Goal: Task Accomplishment & Management: Use online tool/utility

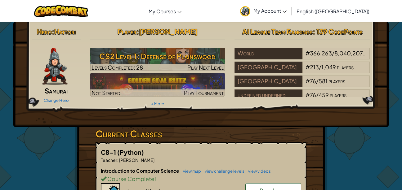
click at [191, 66] on span "Play Next Level" at bounding box center [205, 67] width 36 height 7
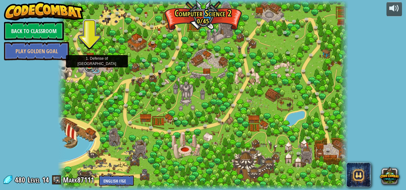
click at [87, 67] on link at bounding box center [90, 67] width 12 height 9
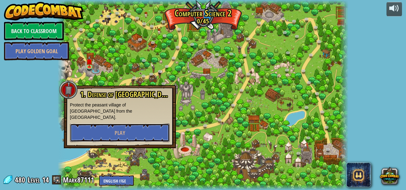
click at [139, 125] on button "Play" at bounding box center [120, 133] width 100 height 19
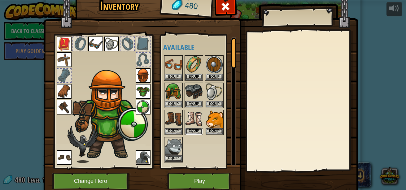
click at [195, 129] on button "Equip" at bounding box center [193, 131] width 17 height 7
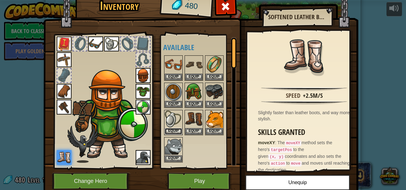
click at [176, 129] on button "Equip" at bounding box center [173, 131] width 17 height 7
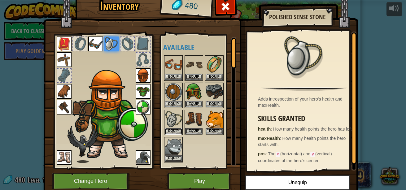
click at [174, 130] on button "Equip" at bounding box center [173, 131] width 17 height 7
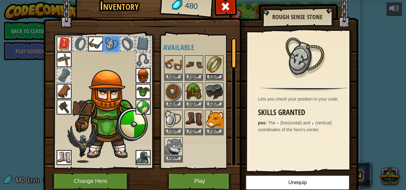
click at [206, 76] on button "Equip" at bounding box center [214, 77] width 17 height 7
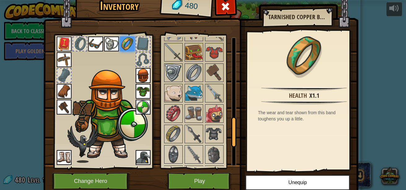
drag, startPoint x: 231, startPoint y: 55, endPoint x: 222, endPoint y: 144, distance: 90.3
click at [222, 144] on div "Available Equip Equip Equip Equip Equip Equip Equip Equip Equip Equip Equip Equ…" at bounding box center [199, 101] width 73 height 129
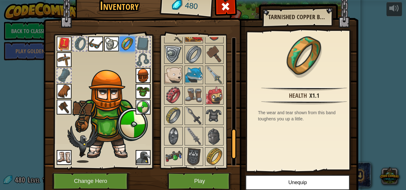
click at [199, 93] on img at bounding box center [193, 95] width 17 height 17
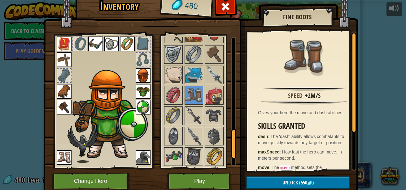
click at [169, 94] on img at bounding box center [173, 95] width 17 height 17
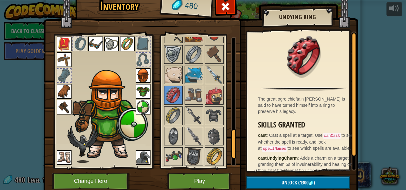
click at [174, 107] on img at bounding box center [173, 115] width 17 height 17
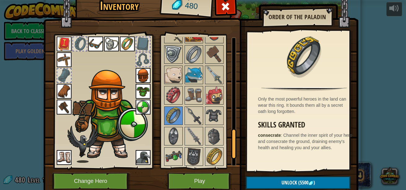
click at [185, 98] on img at bounding box center [193, 95] width 17 height 17
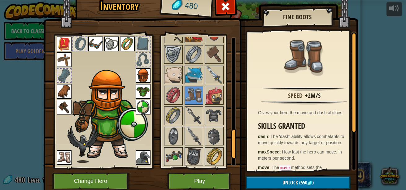
click at [206, 114] on img at bounding box center [214, 115] width 17 height 17
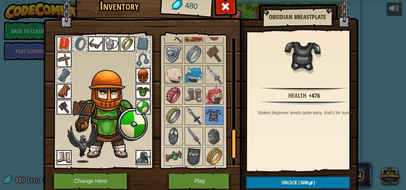
click at [200, 115] on img at bounding box center [193, 115] width 17 height 17
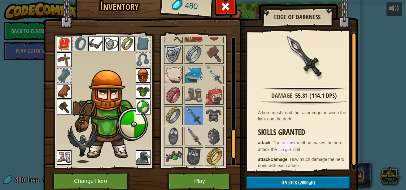
click at [197, 127] on div at bounding box center [194, 136] width 19 height 19
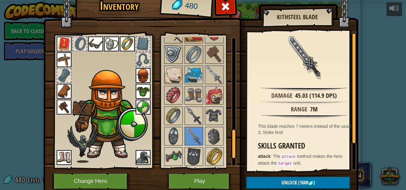
click at [213, 135] on img at bounding box center [214, 136] width 17 height 17
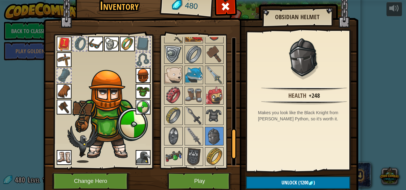
click at [210, 158] on img at bounding box center [214, 156] width 17 height 17
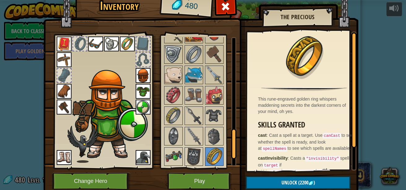
click at [186, 158] on img at bounding box center [193, 156] width 17 height 17
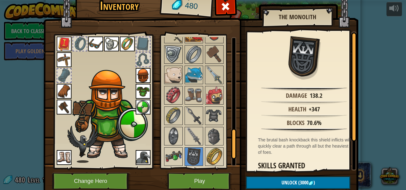
click at [171, 159] on img at bounding box center [173, 156] width 17 height 17
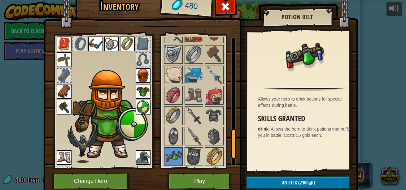
click at [172, 135] on img at bounding box center [173, 136] width 17 height 17
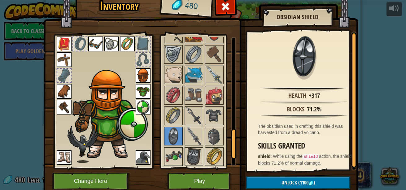
scroll to position [423, 0]
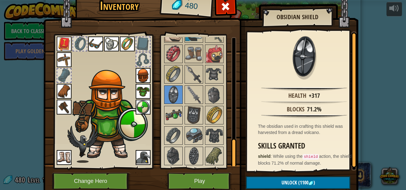
drag, startPoint x: 231, startPoint y: 135, endPoint x: 231, endPoint y: 162, distance: 26.3
click at [234, 164] on div "Inventory 480 Available Equip Equip Equip Equip Equip Equip Equip Equip Equip E…" at bounding box center [203, 94] width 315 height 205
click at [212, 154] on img at bounding box center [214, 156] width 17 height 17
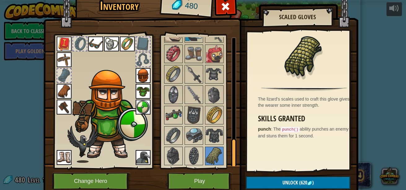
click at [188, 133] on img at bounding box center [193, 135] width 17 height 17
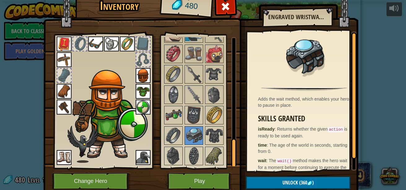
click at [189, 148] on img at bounding box center [193, 156] width 17 height 17
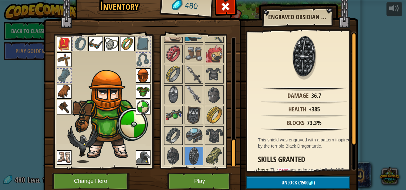
click at [170, 148] on img at bounding box center [173, 156] width 17 height 17
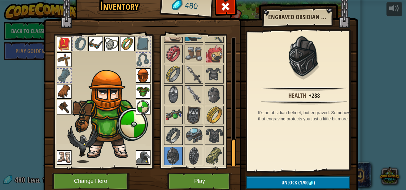
click at [172, 131] on img at bounding box center [173, 135] width 17 height 17
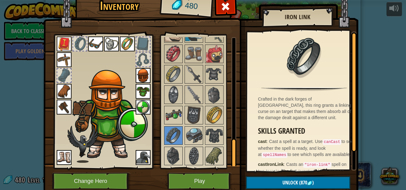
click at [189, 133] on img at bounding box center [193, 135] width 17 height 17
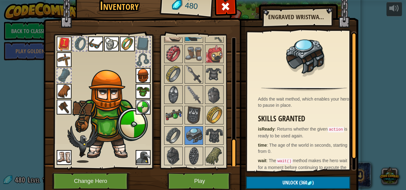
click at [214, 130] on img at bounding box center [214, 135] width 17 height 17
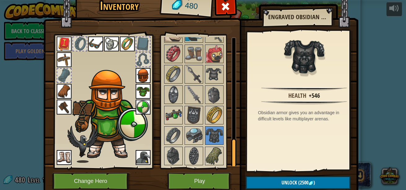
click at [232, 151] on div at bounding box center [233, 154] width 5 height 30
click at [192, 136] on img at bounding box center [193, 135] width 17 height 17
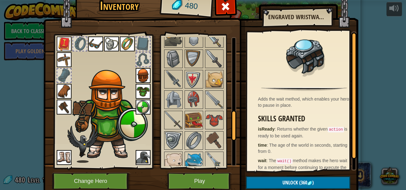
scroll to position [293, 0]
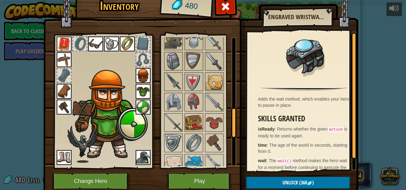
drag, startPoint x: 231, startPoint y: 149, endPoint x: 227, endPoint y: 117, distance: 32.2
click at [227, 117] on div "Available Equip Equip Equip Equip Equip Equip Equip Equip Equip Equip Equip Equ…" at bounding box center [199, 101] width 73 height 129
click at [193, 124] on img at bounding box center [193, 122] width 17 height 17
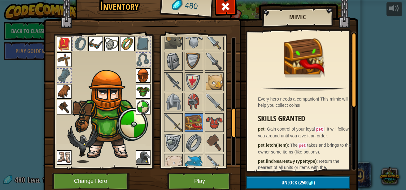
click at [177, 117] on img at bounding box center [173, 122] width 17 height 17
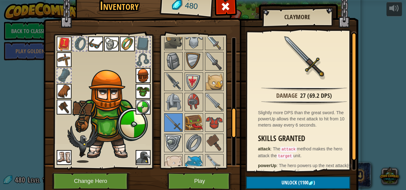
click at [187, 102] on img at bounding box center [193, 102] width 17 height 17
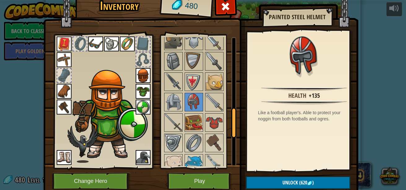
click at [175, 101] on img at bounding box center [173, 102] width 17 height 17
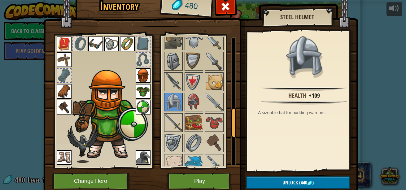
click at [213, 103] on img at bounding box center [214, 102] width 17 height 17
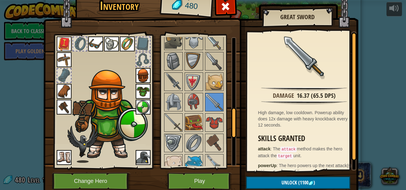
click at [215, 79] on img at bounding box center [214, 81] width 17 height 17
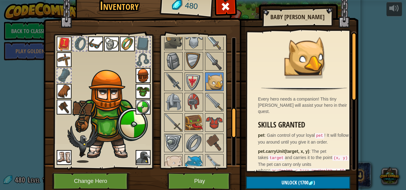
click at [188, 80] on img at bounding box center [193, 81] width 17 height 17
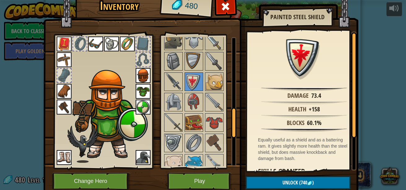
click at [173, 80] on img at bounding box center [173, 81] width 17 height 17
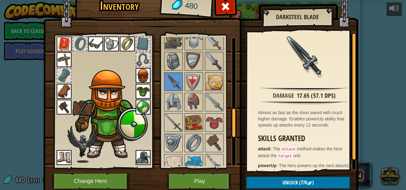
click at [171, 63] on img at bounding box center [173, 61] width 17 height 17
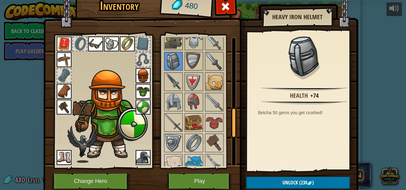
click at [192, 60] on img at bounding box center [193, 61] width 17 height 17
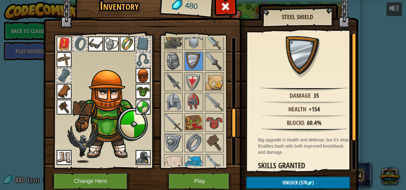
click at [214, 64] on img at bounding box center [214, 61] width 17 height 17
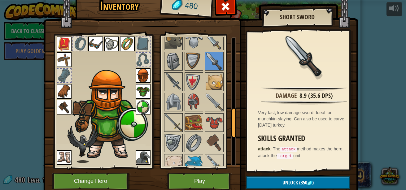
click at [209, 45] on img at bounding box center [214, 40] width 17 height 17
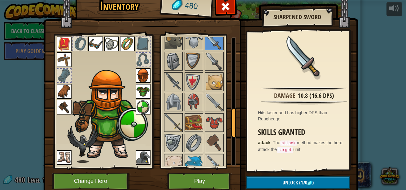
click at [192, 43] on img at bounding box center [193, 40] width 17 height 17
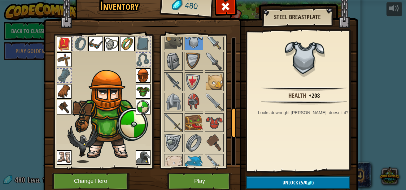
click at [168, 44] on img at bounding box center [173, 40] width 17 height 17
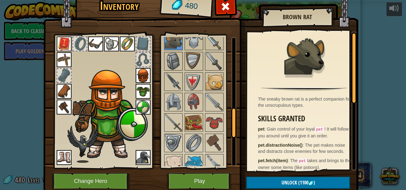
click at [210, 39] on img at bounding box center [214, 40] width 17 height 17
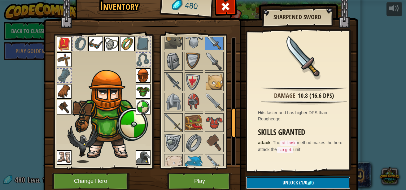
click at [283, 183] on span "Unlock" at bounding box center [290, 182] width 15 height 7
click at [276, 174] on img at bounding box center [200, 83] width 315 height 225
click at [276, 185] on button "Unlock" at bounding box center [298, 183] width 104 height 13
click at [276, 185] on button "Confirm" at bounding box center [298, 183] width 104 height 13
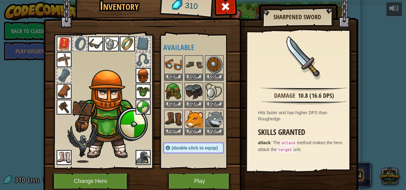
click at [325, 91] on div "10.8 (16.6 DPS)" at bounding box center [316, 95] width 36 height 9
click at [297, 123] on div "Damage 10.8 (16.6 DPS) Hits faster and has higher DPS than Roughedge. Skills Gr…" at bounding box center [304, 101] width 114 height 139
click at [195, 153] on div "(double-click to equip)" at bounding box center [193, 148] width 61 height 11
click at [224, 10] on span at bounding box center [226, 7] width 10 height 10
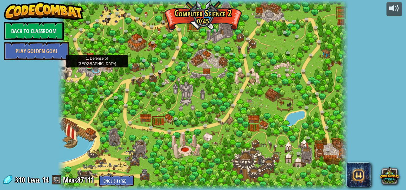
click at [87, 66] on img at bounding box center [89, 61] width 7 height 11
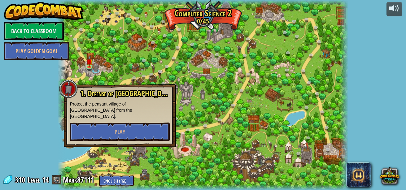
click at [109, 113] on div "1. Defense of Plainswood Protect the peasant village of [GEOGRAPHIC_DATA] from …" at bounding box center [120, 116] width 100 height 52
click at [109, 123] on button "Play" at bounding box center [120, 132] width 100 height 19
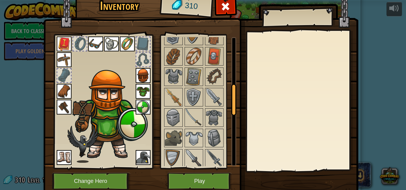
scroll to position [198, 0]
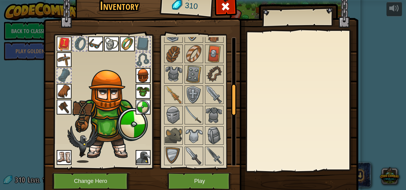
drag, startPoint x: 231, startPoint y: 57, endPoint x: 233, endPoint y: 103, distance: 45.6
click at [233, 103] on div at bounding box center [233, 100] width 5 height 32
click at [193, 116] on img at bounding box center [193, 115] width 17 height 17
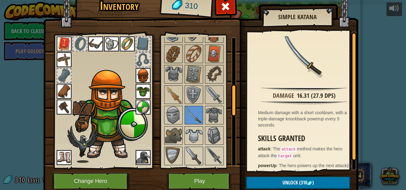
click at [185, 160] on img at bounding box center [193, 156] width 17 height 17
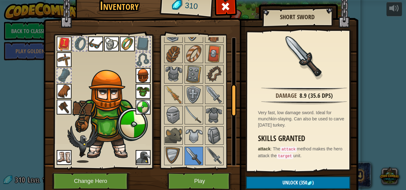
click at [214, 150] on img at bounding box center [214, 156] width 17 height 17
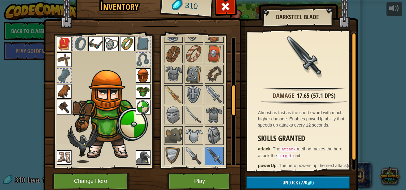
click at [215, 134] on img at bounding box center [214, 135] width 17 height 17
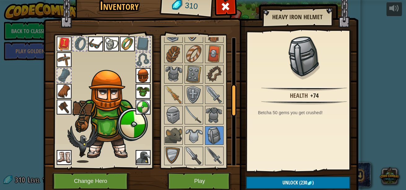
click at [214, 117] on img at bounding box center [214, 115] width 17 height 17
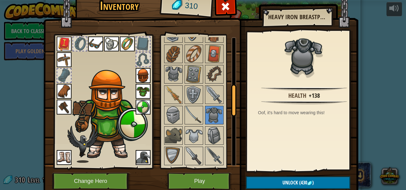
click at [194, 112] on img at bounding box center [193, 115] width 17 height 17
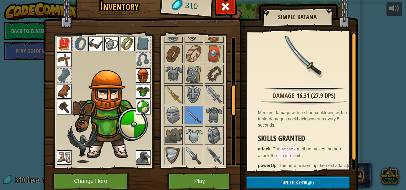
click at [206, 97] on img at bounding box center [214, 94] width 17 height 17
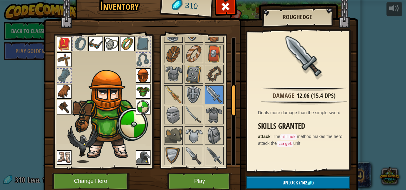
click at [197, 121] on img at bounding box center [193, 115] width 17 height 17
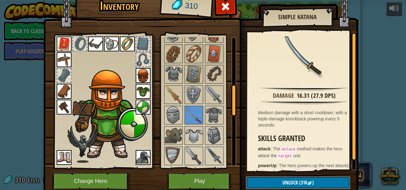
click at [283, 182] on span "Unlock" at bounding box center [290, 182] width 15 height 7
click at [281, 182] on button "Confirm" at bounding box center [298, 183] width 104 height 13
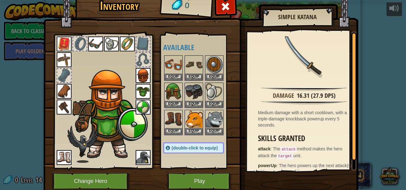
click at [208, 63] on img at bounding box center [214, 64] width 17 height 17
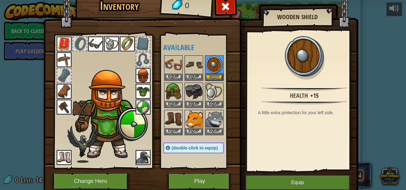
click at [185, 64] on img at bounding box center [193, 64] width 17 height 17
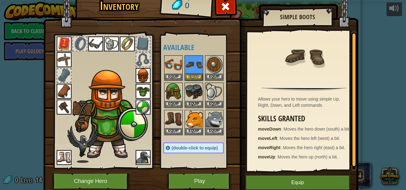
click at [217, 91] on img at bounding box center [214, 91] width 17 height 17
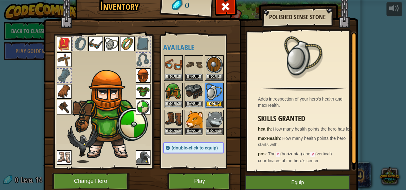
click at [189, 89] on img at bounding box center [193, 91] width 17 height 17
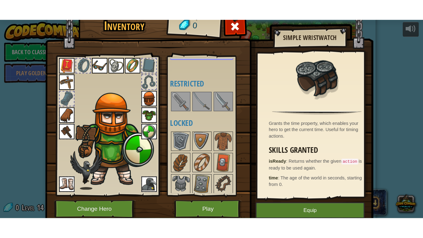
scroll to position [115, 0]
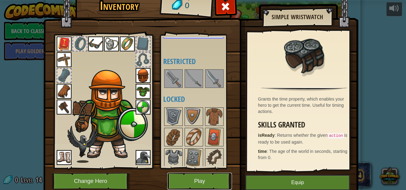
click at [209, 184] on button "Play" at bounding box center [199, 181] width 65 height 17
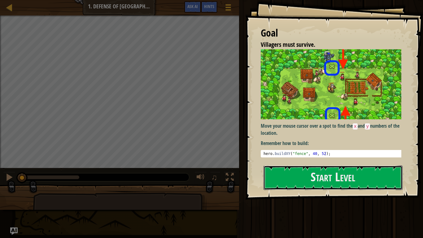
click at [330, 172] on button "Start Level" at bounding box center [333, 177] width 139 height 24
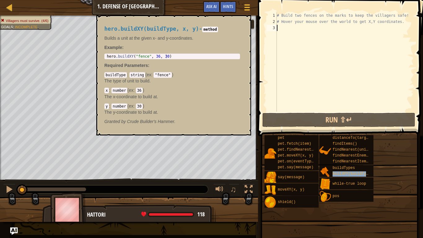
click at [354, 173] on span "buildXY(buildType, x, y)" at bounding box center [360, 174] width 54 height 4
click at [347, 175] on span "buildXY(buildType, x, y)" at bounding box center [360, 174] width 54 height 4
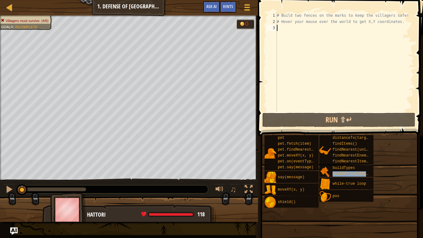
click at [347, 175] on span "buildXY(buildType, x, y)" at bounding box center [360, 174] width 54 height 4
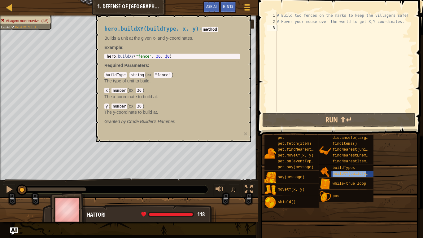
click at [347, 175] on span "buildXY(buildType, x, y)" at bounding box center [360, 174] width 54 height 4
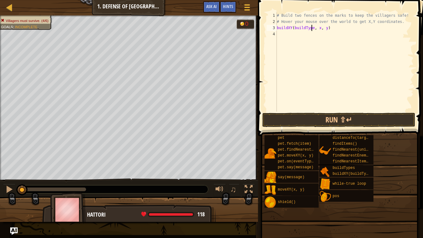
click at [311, 28] on div "# Build two fences on the marks to keep the villagers safe! # Hover your mouse …" at bounding box center [345, 68] width 138 height 112
click at [311, 30] on div "# Build two fences on the marks to keep the villagers safe! # Hover your mouse …" at bounding box center [345, 68] width 138 height 112
click at [310, 30] on div "# Build two fences on the marks to keep the villagers safe! # Hover your mouse …" at bounding box center [345, 68] width 138 height 112
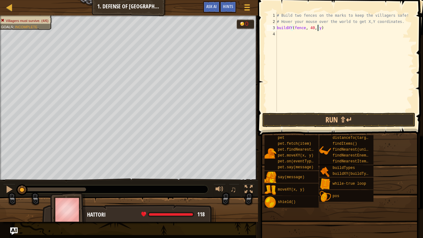
click at [319, 29] on div "# Build two fences on the marks to keep the villagers safe! # Hover your mouse …" at bounding box center [345, 68] width 138 height 112
type textarea "buildXY(fence, 40, 52)"
click at [290, 35] on div "# Build two fences on the marks to keep the villagers safe! # Hover your mouse …" at bounding box center [345, 68] width 138 height 112
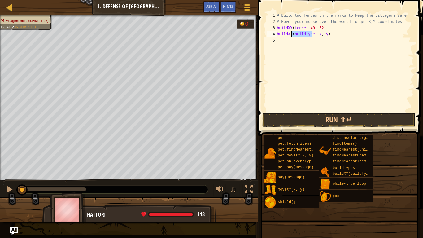
drag, startPoint x: 311, startPoint y: 33, endPoint x: 293, endPoint y: 32, distance: 18.6
click at [293, 32] on div "# Build two fences on the marks to keep the villagers safe! # Hover your mouse …" at bounding box center [345, 68] width 138 height 112
click at [293, 32] on div "# Build two fences on the marks to keep the villagers safe! # Hover your mouse …" at bounding box center [345, 61] width 138 height 99
drag, startPoint x: 293, startPoint y: 32, endPoint x: 312, endPoint y: 32, distance: 19.2
click at [312, 32] on div "# Build two fences on the marks to keep the villagers safe! # Hover your mouse …" at bounding box center [345, 68] width 138 height 112
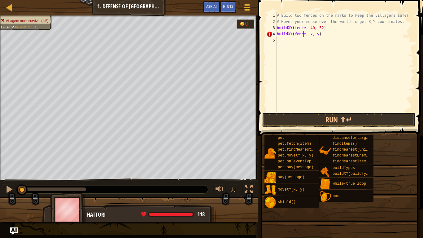
scroll to position [3, 2]
click at [311, 34] on div "# Build two fences on the marks to keep the villagers safe! # Hover your mouse …" at bounding box center [345, 68] width 138 height 112
click at [310, 33] on div "# Build two fences on the marks to keep the villagers safe! # Hover your mouse …" at bounding box center [345, 68] width 138 height 112
click at [317, 35] on div "# Build two fences on the marks to keep the villagers safe! # Hover your mouse …" at bounding box center [345, 68] width 138 height 112
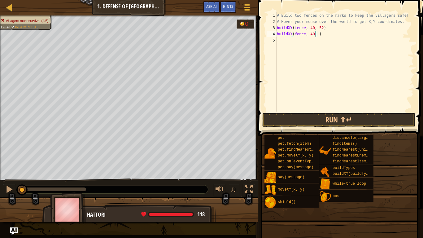
scroll to position [3, 3]
click at [310, 121] on button "Run ⇧↵" at bounding box center [338, 120] width 153 height 14
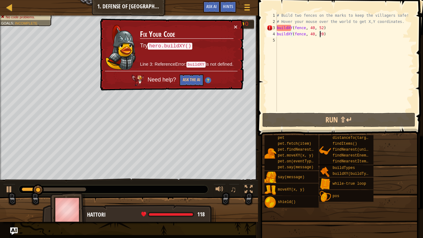
click at [232, 25] on td "Fix Your Code Try hero.buildXY() Line 3: ReferenceError: buildXY is not defined." at bounding box center [187, 47] width 94 height 47
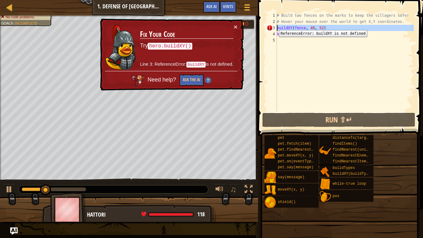
click at [275, 25] on div "3" at bounding box center [272, 28] width 10 height 6
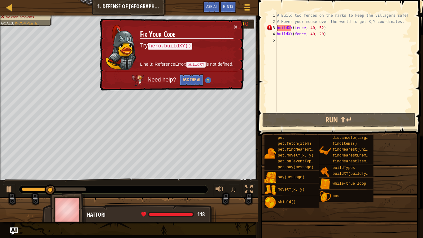
click at [277, 29] on div "# Build two fences on the marks to keep the villagers safe! # Hover your mouse …" at bounding box center [345, 68] width 138 height 112
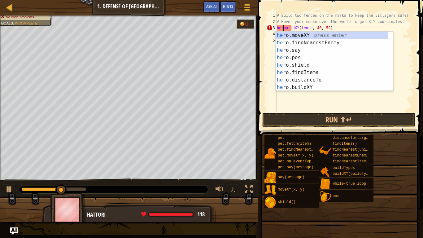
scroll to position [3, 1]
type textarea "hero.buildXY(fence, 40, 52)"
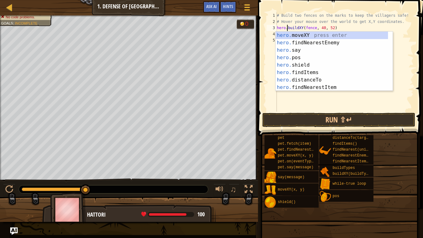
click at [319, 104] on div "# Build two fences on the marks to keep the villagers safe! # Hover your mouse …" at bounding box center [345, 68] width 138 height 112
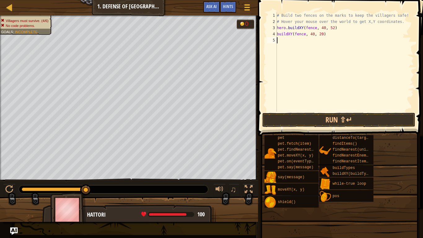
scroll to position [3, 0]
click at [276, 36] on div "4" at bounding box center [272, 34] width 10 height 6
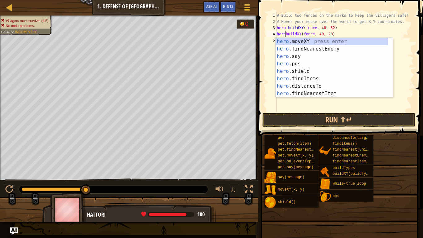
scroll to position [3, 1]
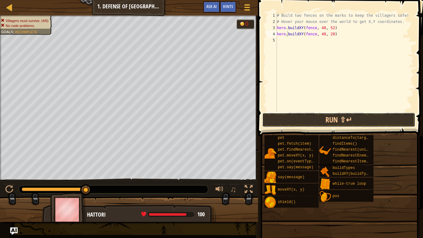
click at [305, 123] on button "Run ⇧↵" at bounding box center [338, 120] width 153 height 14
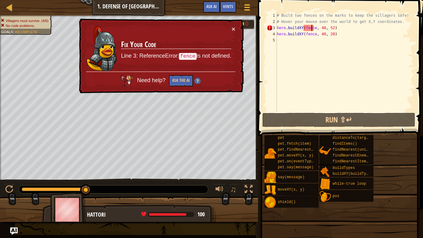
click at [312, 29] on div "# Build two fences on the marks to keep the villagers safe! # Hover your mouse …" at bounding box center [345, 68] width 138 height 112
type textarea "hero.buildXY(fence, 40, 52)"
click at [190, 53] on code "fence" at bounding box center [188, 56] width 18 height 7
drag, startPoint x: 332, startPoint y: 101, endPoint x: 331, endPoint y: 105, distance: 3.8
click at [331, 105] on div "# Build two fences on the marks to keep the villagers safe! # Hover your mouse …" at bounding box center [345, 68] width 138 height 112
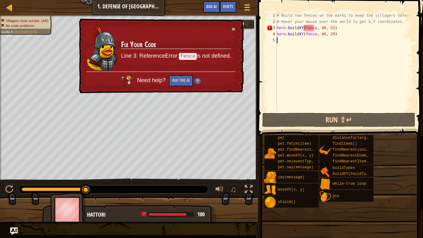
scroll to position [3, 0]
click at [314, 28] on div "# Build two fences on the marks to keep the villagers safe! # Hover your mouse …" at bounding box center [345, 68] width 138 height 112
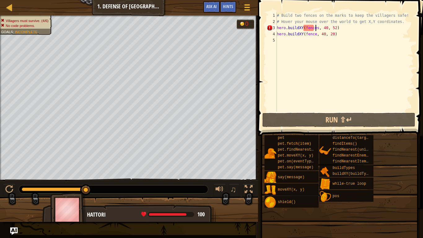
scroll to position [3, 3]
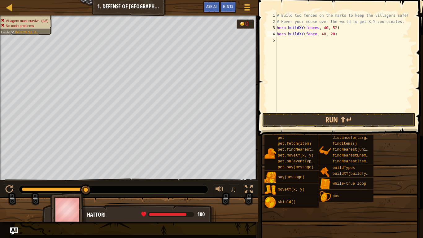
click at [314, 34] on div "# Build two fences on the marks to keep the villagers safe! # Hover your mouse …" at bounding box center [345, 68] width 138 height 112
click at [324, 116] on button "Run ⇧↵" at bounding box center [338, 120] width 153 height 14
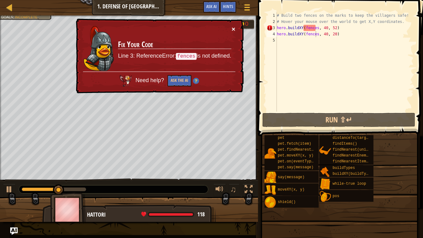
click at [234, 29] on button "×" at bounding box center [234, 30] width 4 height 7
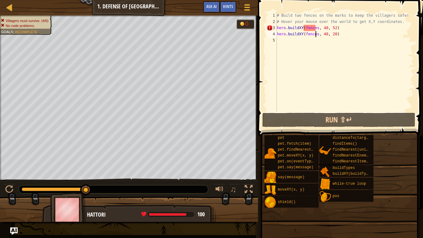
click at [315, 27] on div "# Build two fences on the marks to keep the villagers safe! # Hover your mouse …" at bounding box center [345, 68] width 138 height 112
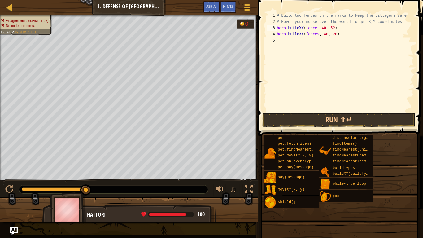
click at [317, 33] on div "# Build two fences on the marks to keep the villagers safe! # Hover your mouse …" at bounding box center [345, 68] width 138 height 112
click at [337, 128] on span at bounding box center [341, 59] width 170 height 154
click at [333, 114] on button "Run ⇧↵" at bounding box center [338, 120] width 153 height 14
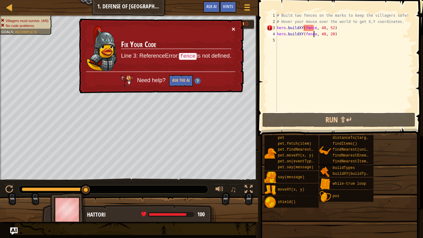
click at [233, 31] on button "×" at bounding box center [234, 30] width 4 height 7
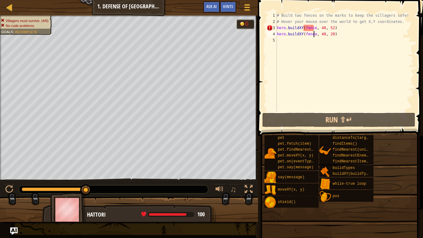
click at [231, 9] on span "Hints" at bounding box center [228, 6] width 10 height 6
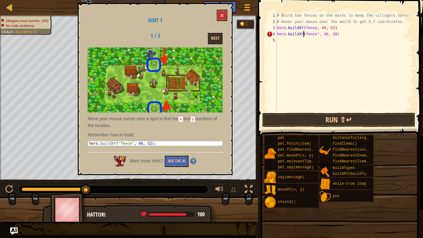
click at [303, 37] on div "# Build two fences on the marks to keep the villagers safe! # Hover your mouse …" at bounding box center [345, 68] width 138 height 112
click at [303, 29] on div "# Build two fences on the marks to keep the villagers safe! # Hover your mouse …" at bounding box center [345, 68] width 138 height 112
click at [316, 26] on div "# Build two fences on the marks to keep the villagers safe! # Hover your mouse …" at bounding box center [345, 68] width 138 height 112
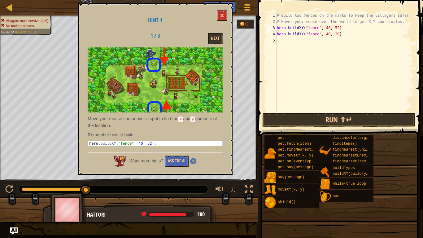
type textarea "hero.buildXY("fence", 40, 52)"
click at [319, 114] on button "Run ⇧↵" at bounding box center [338, 120] width 153 height 14
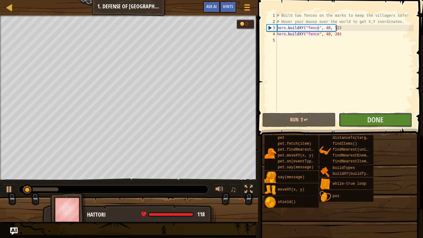
click at [368, 116] on span "Done" at bounding box center [376, 120] width 16 height 10
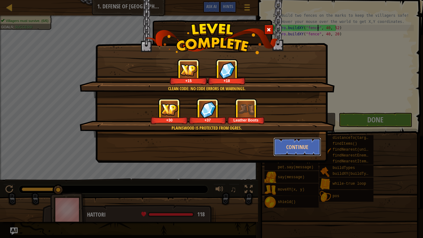
click at [296, 142] on button "Continue" at bounding box center [298, 147] width 48 height 19
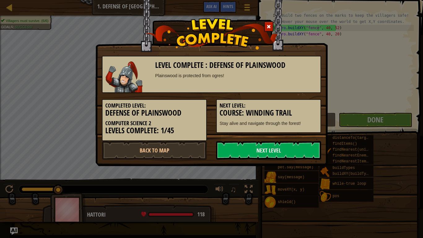
click at [292, 144] on link "Next Level" at bounding box center [268, 150] width 105 height 19
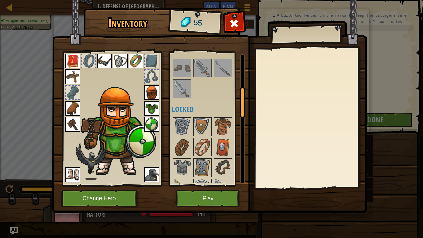
drag, startPoint x: 242, startPoint y: 81, endPoint x: 247, endPoint y: 112, distance: 31.0
click at [247, 112] on div "Inventory 55 Available Equip Equip Equip Equip Equip Equip Equip Equip Equip Eq…" at bounding box center [211, 111] width 315 height 205
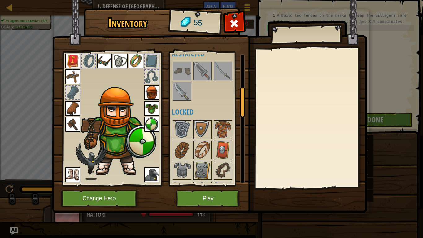
click at [178, 79] on img at bounding box center [182, 70] width 17 height 17
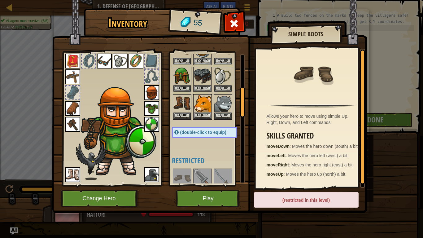
scroll to position [0, 0]
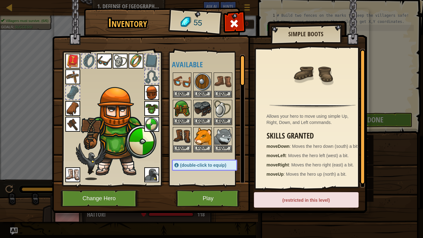
drag, startPoint x: 241, startPoint y: 102, endPoint x: 244, endPoint y: 58, distance: 44.1
click at [244, 58] on div at bounding box center [242, 70] width 5 height 31
click at [222, 96] on button "Equip" at bounding box center [222, 94] width 17 height 7
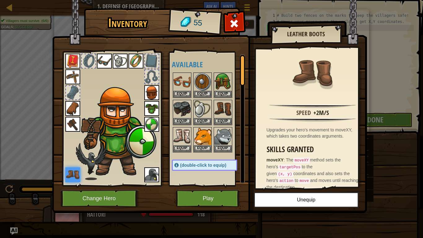
click at [218, 109] on img at bounding box center [222, 108] width 17 height 17
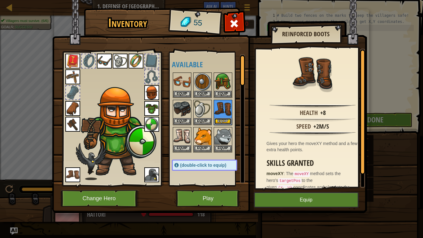
click at [227, 122] on button "Equip" at bounding box center [222, 121] width 17 height 7
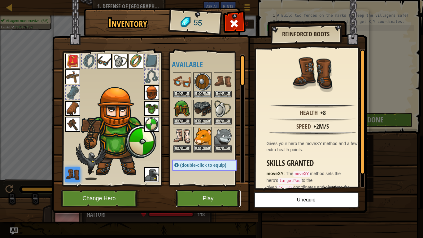
click at [213, 190] on button "Play" at bounding box center [208, 198] width 65 height 17
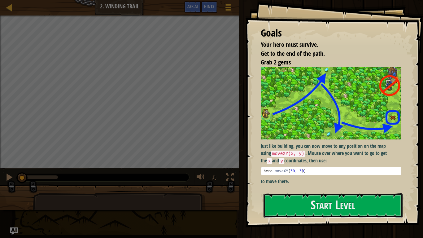
click at [307, 190] on button "Start Level" at bounding box center [333, 205] width 139 height 24
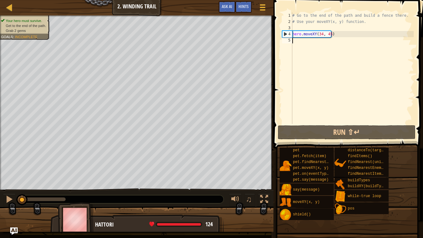
scroll to position [3, 0]
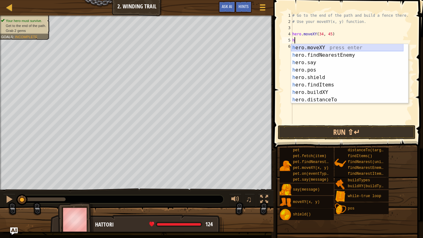
click at [319, 48] on div "h ero.moveXY press enter h ero.findNearestEnemy press enter h ero.say press ent…" at bounding box center [347, 81] width 112 height 74
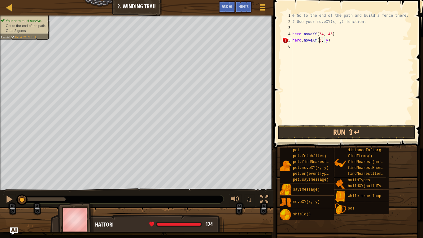
scroll to position [3, 2]
click at [326, 42] on div "# Go to the end of the path and build a fence there. # Use your moveXY(x, y) fu…" at bounding box center [352, 74] width 123 height 124
click at [328, 40] on div "# Go to the end of the path and build a fence there. # Use your moveXY(x, y) fu…" at bounding box center [352, 74] width 123 height 124
type textarea "hero.moveXY(36, 59)"
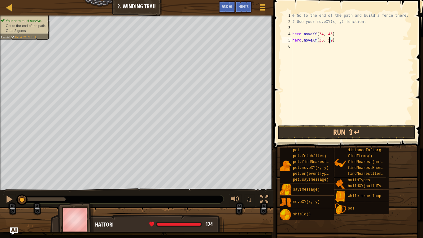
click at [310, 48] on div "# Go to the end of the path and build a fence there. # Use your moveXY(x, y) fu…" at bounding box center [352, 74] width 123 height 124
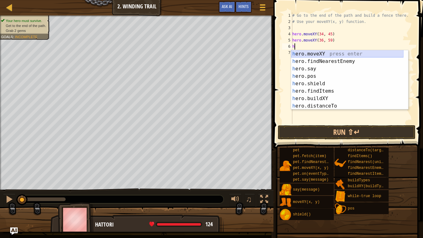
click at [315, 55] on div "h ero.moveXY press enter h ero.findNearestEnemy press enter h ero.say press ent…" at bounding box center [347, 87] width 112 height 74
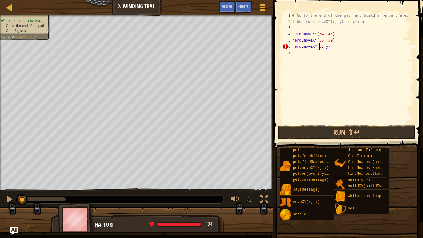
scroll to position [3, 2]
click at [328, 47] on div "# Go to the end of the path and build a fence there. # Use your moveXY(x, y) fu…" at bounding box center [352, 74] width 123 height 124
type textarea "hero.moveXY(37, 13)"
click at [335, 127] on button "Run ⇧↵" at bounding box center [347, 132] width 138 height 14
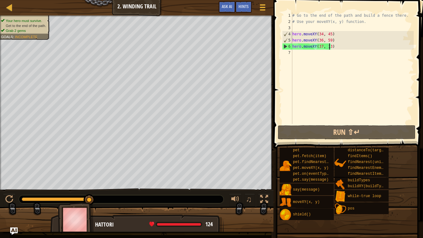
click at [298, 55] on div "# Go to the end of the path and build a fence there. # Use your moveXY(x, y) fu…" at bounding box center [352, 74] width 123 height 124
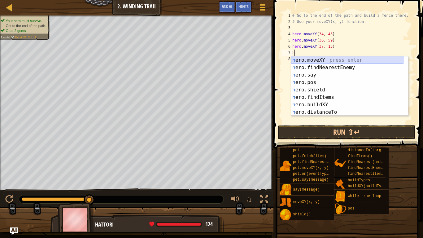
click at [305, 60] on div "h ero.moveXY press enter h ero.findNearestEnemy press enter h ero.say press ent…" at bounding box center [347, 93] width 112 height 74
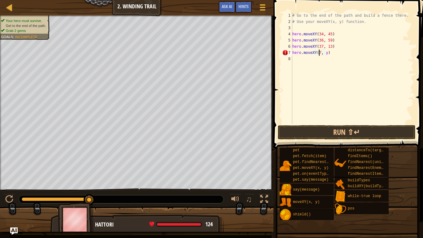
scroll to position [3, 2]
click at [326, 54] on div "# Go to the end of the path and build a fence there. # Use your moveXY(x, y) fu…" at bounding box center [352, 74] width 123 height 124
click at [328, 52] on div "# Go to the end of the path and build a fence there. # Use your moveXY(x, y) fu…" at bounding box center [352, 74] width 123 height 124
click at [327, 53] on div "# Go to the end of the path and build a fence there. # Use your moveXY(x, y) fu…" at bounding box center [352, 74] width 123 height 124
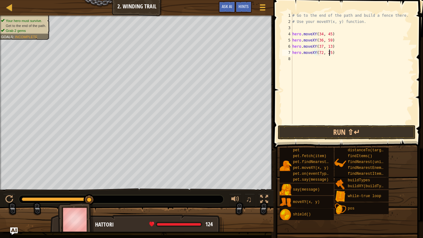
type textarea "hero.moveXY(72, 25)"
click at [339, 132] on button "Run ⇧↵" at bounding box center [347, 132] width 138 height 14
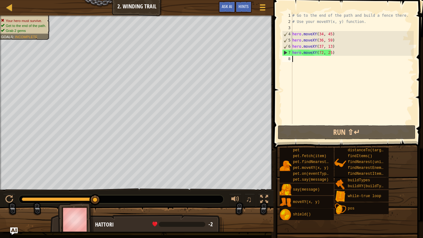
click at [298, 57] on div "# Go to the end of the path and build a fence there. # Use your moveXY(x, y) fu…" at bounding box center [352, 74] width 123 height 124
type textarea "h"
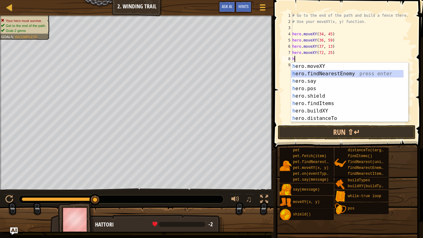
click at [309, 71] on div "h ero.moveXY press enter h ero.findNearestEnemy press enter h ero.say press ent…" at bounding box center [347, 100] width 112 height 74
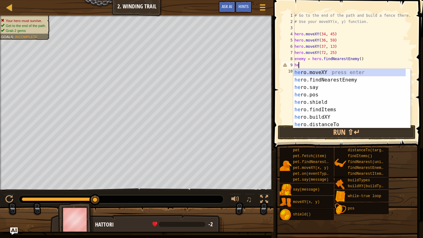
type textarea "h"
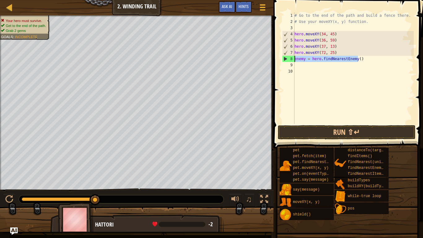
drag, startPoint x: 368, startPoint y: 56, endPoint x: 293, endPoint y: 58, distance: 74.7
click at [293, 58] on div "1 2 3 4 5 6 7 8 9 10 # Go to the end of the path and build a fence there. # Use…" at bounding box center [347, 68] width 133 height 112
type textarea "enemy = hero.findNearestEnemy()"
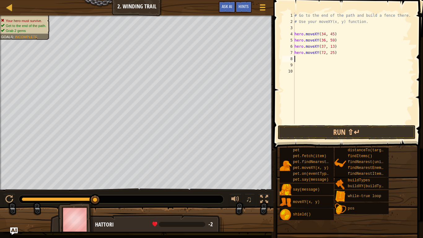
type textarea "h"
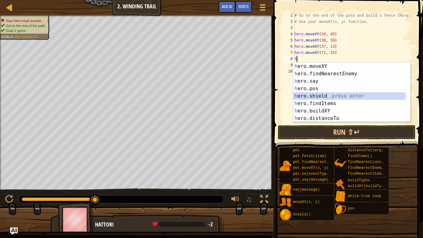
click at [323, 95] on div "h ero.moveXY press enter h ero.findNearestEnemy press enter h ero.say press ent…" at bounding box center [349, 100] width 112 height 74
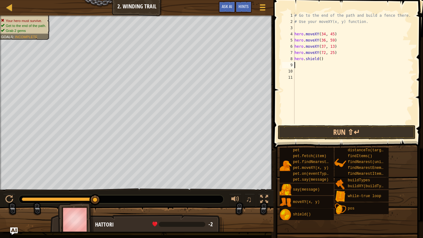
click at [319, 60] on div "# Go to the end of the path and build a fence there. # Use your moveXY(x, y) fu…" at bounding box center [353, 74] width 121 height 124
type textarea "hero.shield()"
click at [313, 130] on button "Run ⇧↵" at bounding box center [347, 132] width 138 height 14
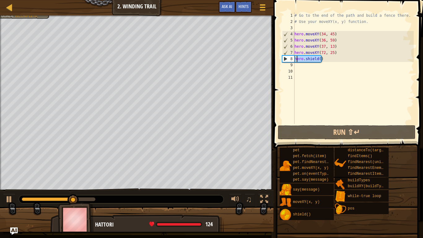
drag, startPoint x: 323, startPoint y: 60, endPoint x: 296, endPoint y: 60, distance: 27.3
click at [296, 60] on div "# Go to the end of the path and build a fence there. # Use your moveXY(x, y) fu…" at bounding box center [353, 74] width 121 height 124
click at [295, 57] on div "# Go to the end of the path and build a fence there. # Use your moveXY(x, y) fu…" at bounding box center [353, 74] width 121 height 124
drag, startPoint x: 295, startPoint y: 56, endPoint x: 321, endPoint y: 58, distance: 26.1
click at [321, 58] on div "# Go to the end of the path and build a fence there. # Use your moveXY(x, y) fu…" at bounding box center [353, 74] width 121 height 124
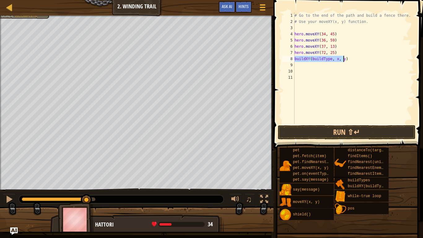
click at [295, 58] on div "# Go to the end of the path and build a fence there. # Use your moveXY(x, y) fu…" at bounding box center [353, 68] width 121 height 112
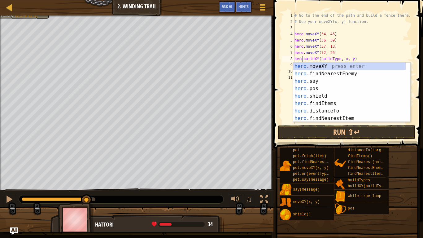
scroll to position [3, 1]
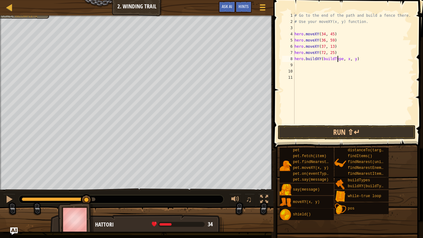
click at [338, 58] on div "# Go to the end of the path and build a fence there. # Use your moveXY(x, y) fu…" at bounding box center [353, 74] width 121 height 124
click at [340, 59] on div "# Go to the end of the path and build a fence there. # Use your moveXY(x, y) fu…" at bounding box center [353, 74] width 121 height 124
click at [340, 61] on div "# Go to the end of the path and build a fence there. # Use your moveXY(x, y) fu…" at bounding box center [353, 74] width 121 height 124
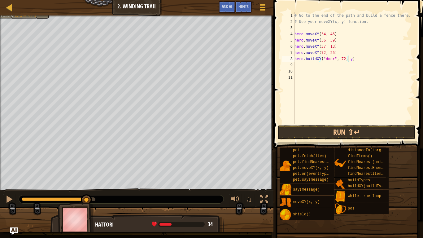
click at [347, 59] on div "# Go to the end of the path and build a fence there. # Use your moveXY(x, y) fu…" at bounding box center [353, 74] width 121 height 124
click at [351, 133] on button "Run ⇧↵" at bounding box center [347, 132] width 138 height 14
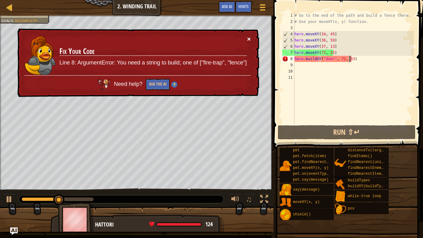
click at [249, 38] on button "×" at bounding box center [249, 39] width 4 height 7
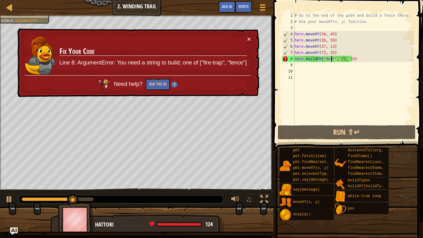
click at [332, 59] on div "# Go to the end of the path and build a fence there. # Use your moveXY(x, y) fu…" at bounding box center [353, 74] width 121 height 124
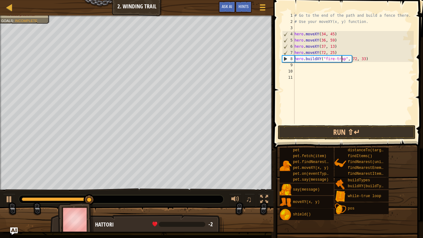
scroll to position [3, 2]
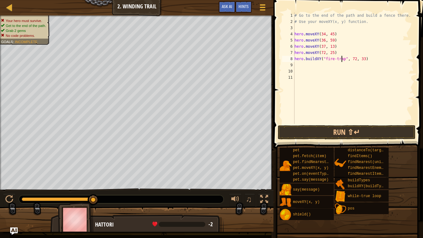
type textarea "hero.buildXY("fire-trap", 72, 33)"
click at [345, 135] on button "Run ⇧↵" at bounding box center [347, 132] width 138 height 14
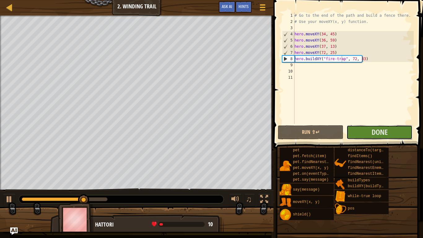
click at [375, 129] on span "Done" at bounding box center [380, 132] width 16 height 10
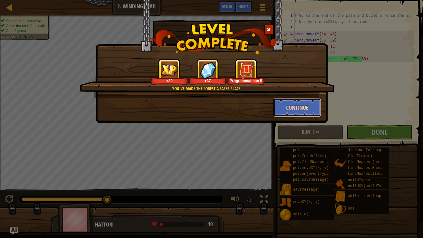
click at [306, 109] on button "Continue" at bounding box center [298, 107] width 48 height 19
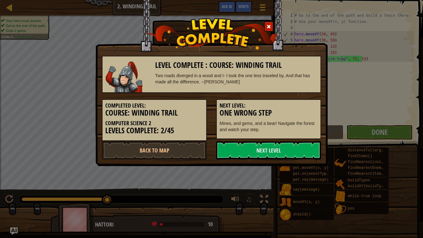
click at [270, 148] on link "Next Level" at bounding box center [268, 150] width 105 height 19
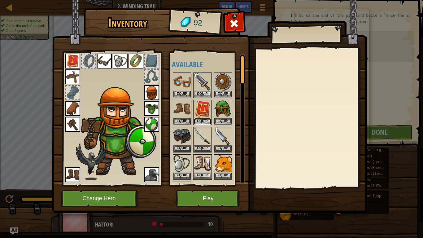
click at [205, 119] on button "Equip" at bounding box center [202, 121] width 17 height 7
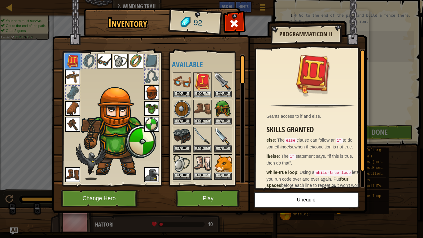
click at [194, 90] on img at bounding box center [202, 81] width 17 height 17
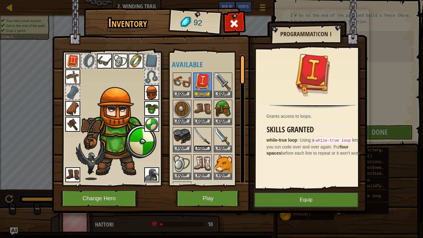
click at [201, 148] on button "Equip" at bounding box center [202, 148] width 17 height 7
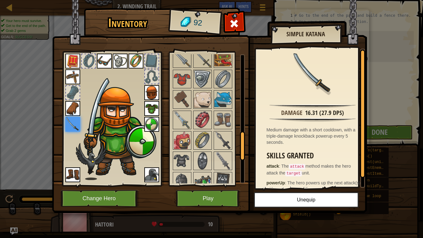
scroll to position [0, 0]
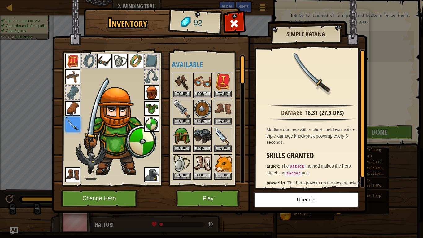
drag, startPoint x: 240, startPoint y: 72, endPoint x: 244, endPoint y: 47, distance: 25.2
click at [244, 47] on div "Inventory 92 Available Equip Equip Equip Equip Equip Equip Equip Equip Equip Eq…" at bounding box center [211, 111] width 315 height 205
click at [220, 133] on img at bounding box center [222, 136] width 17 height 17
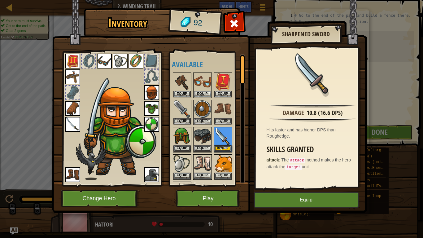
click at [179, 108] on img at bounding box center [182, 108] width 17 height 17
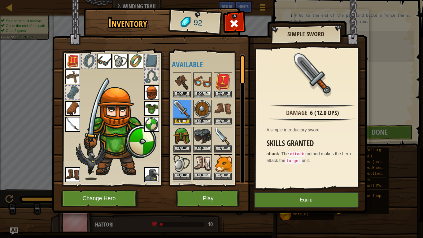
click at [183, 82] on img at bounding box center [182, 81] width 17 height 17
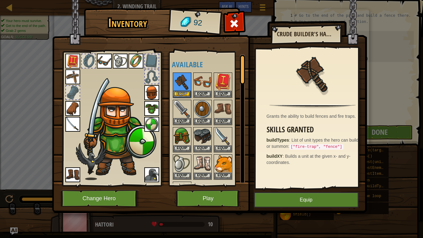
click at [178, 89] on img at bounding box center [182, 81] width 17 height 17
click at [180, 93] on button "Equip" at bounding box center [182, 94] width 17 height 7
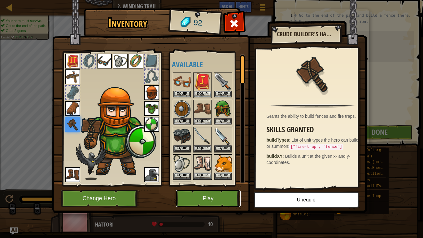
click at [209, 190] on button "Play" at bounding box center [208, 198] width 65 height 17
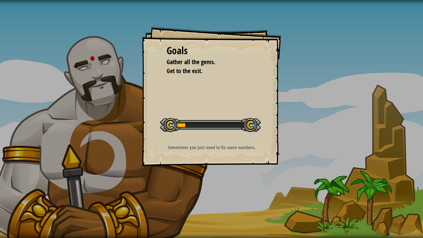
click at [203, 189] on div "Goals Gather all the gems. Get to the exit. Start Level Error loading from serv…" at bounding box center [211, 119] width 423 height 238
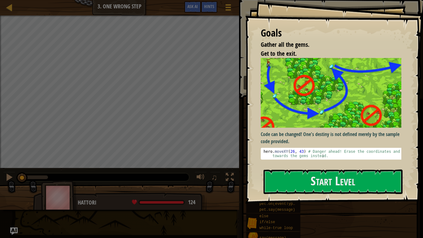
click at [314, 111] on div "Goals Gather all the gems. Get to the exit. Code can be changed! One's destiny …" at bounding box center [334, 102] width 178 height 204
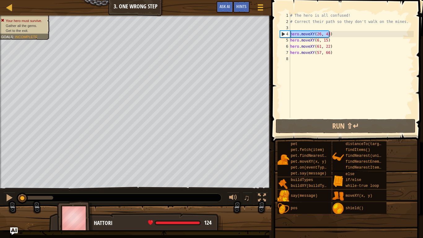
drag, startPoint x: 338, startPoint y: 36, endPoint x: 282, endPoint y: 32, distance: 56.2
click at [282, 32] on div "1 2 3 4 5 6 7 8 # The hero is all confused! # Correct their path so they don't …" at bounding box center [346, 64] width 135 height 105
type textarea "hero.moveXY(26, 43)"
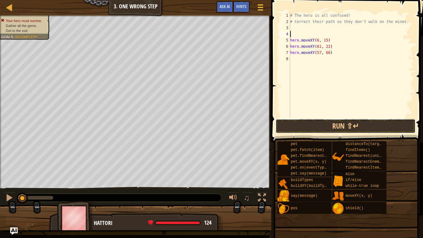
click at [316, 125] on button "Run ⇧↵" at bounding box center [346, 126] width 140 height 14
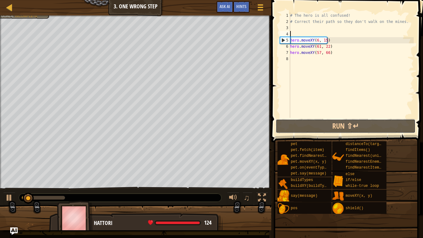
click at [316, 125] on button "Run ⇧↵" at bounding box center [346, 126] width 140 height 14
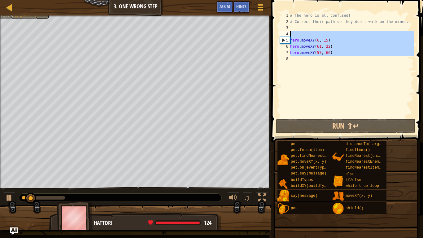
drag, startPoint x: 335, startPoint y: 57, endPoint x: 284, endPoint y: 33, distance: 56.4
click at [284, 33] on div "1 2 3 4 5 6 7 8 # The hero is all confused! # Correct their path so they don't …" at bounding box center [346, 64] width 135 height 105
type textarea "hero.moveXY(6, 15)"
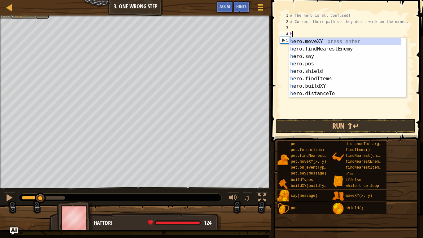
scroll to position [3, 0]
click at [308, 41] on div "h ero.moveXY press enter h ero.findNearestEnemy press enter h ero.say press ent…" at bounding box center [345, 75] width 112 height 74
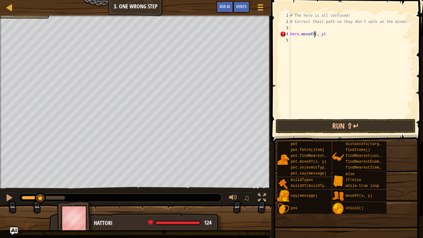
scroll to position [3, 2]
click at [326, 34] on div "# The hero is all confused! # Correct their path so they don't walk on the mine…" at bounding box center [351, 71] width 125 height 118
type textarea "hero.moveXY(11, 35)"
click at [302, 41] on div "# The hero is all confused! # Correct their path so they don't walk on the mine…" at bounding box center [351, 71] width 125 height 118
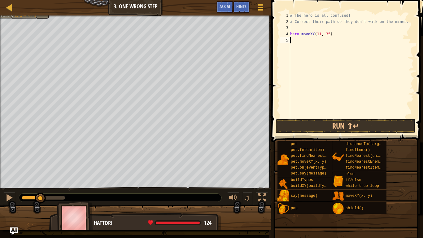
scroll to position [3, 0]
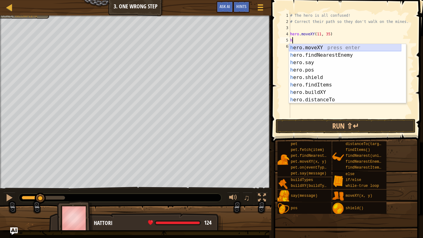
click at [315, 46] on div "h ero.moveXY press enter h ero.findNearestEnemy press enter h ero.say press ent…" at bounding box center [345, 81] width 112 height 74
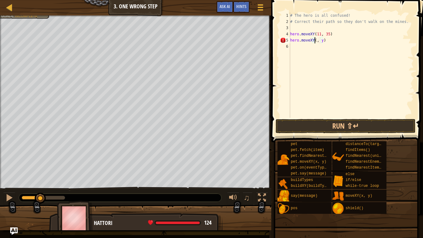
scroll to position [3, 2]
click at [327, 43] on div "# The hero is all confused! # Correct their path so they don't walk on the mine…" at bounding box center [351, 71] width 125 height 118
click at [324, 39] on div "# The hero is all confused! # Correct their path so they don't walk on the mine…" at bounding box center [351, 71] width 125 height 118
type textarea "hero.moveXY(35, 24)"
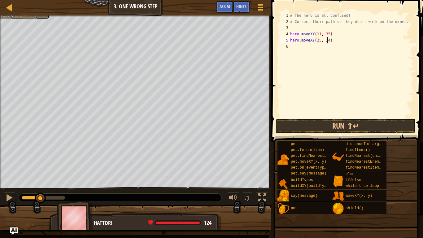
click at [312, 50] on div "# The hero is all confused! # Correct their path so they don't walk on the mine…" at bounding box center [351, 71] width 125 height 118
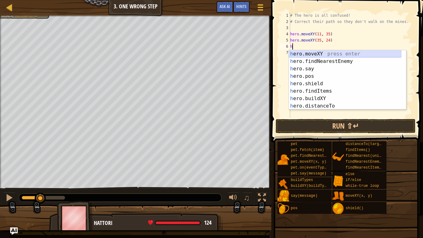
click at [312, 51] on div "h ero.moveXY press enter h ero.findNearestEnemy press enter h ero.say press ent…" at bounding box center [345, 87] width 112 height 74
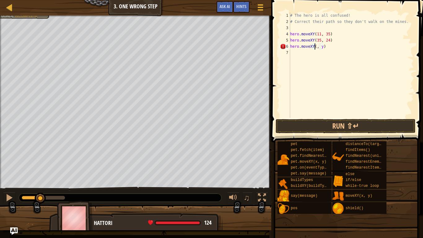
scroll to position [3, 2]
click at [326, 47] on div "# The hero is all confused! # Correct their path so they don't walk on the mine…" at bounding box center [351, 71] width 125 height 118
type textarea "hero.moveXY(40, 56)"
click at [303, 55] on div "# The hero is all confused! # Correct their path so they don't walk on the mine…" at bounding box center [351, 71] width 125 height 118
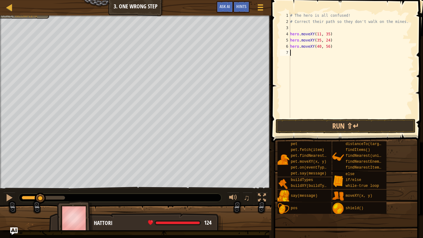
scroll to position [3, 0]
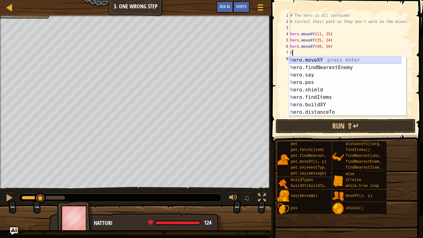
click at [316, 61] on div "h ero.moveXY press enter h ero.findNearestEnemy press enter h ero.say press ent…" at bounding box center [345, 93] width 112 height 74
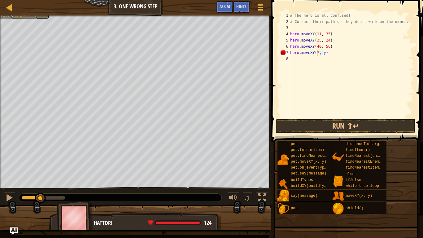
scroll to position [3, 2]
click at [326, 53] on div "# The hero is all confused! # Correct their path so they don't walk on the mine…" at bounding box center [351, 71] width 125 height 118
type textarea "hero.moveXY(77, 57)"
click at [331, 111] on div "# The hero is all confused! # Correct their path so they don't walk on the mine…" at bounding box center [351, 71] width 125 height 118
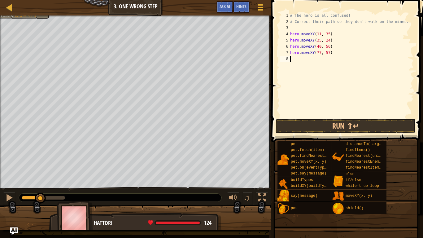
scroll to position [3, 0]
click at [332, 130] on button "Run ⇧↵" at bounding box center [346, 126] width 140 height 14
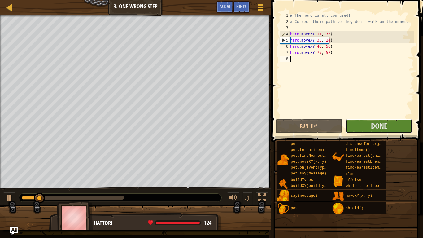
click at [368, 126] on button "Done" at bounding box center [379, 126] width 67 height 14
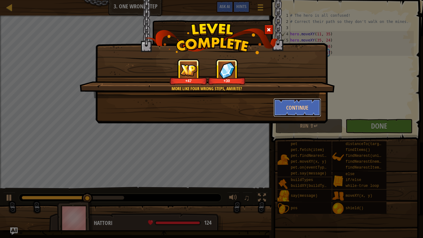
click at [295, 112] on button "Continue" at bounding box center [298, 107] width 48 height 19
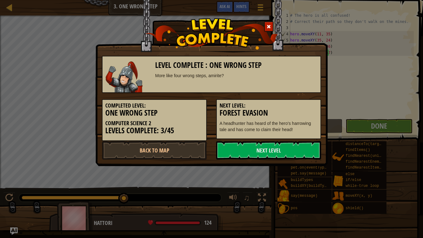
click at [270, 156] on link "Next Level" at bounding box center [268, 150] width 105 height 19
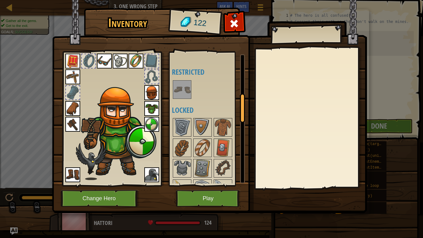
scroll to position [170, 0]
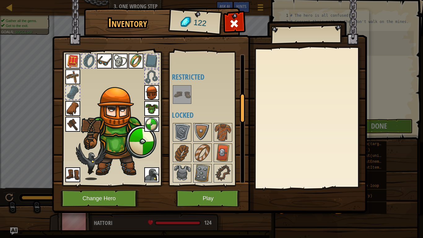
drag, startPoint x: 242, startPoint y: 68, endPoint x: 249, endPoint y: 103, distance: 36.0
click at [249, 103] on div "Inventory 122 Available Equip Equip Equip Equip Equip Equip Equip Equip Equip E…" at bounding box center [211, 111] width 315 height 205
click at [179, 98] on img at bounding box center [182, 95] width 17 height 17
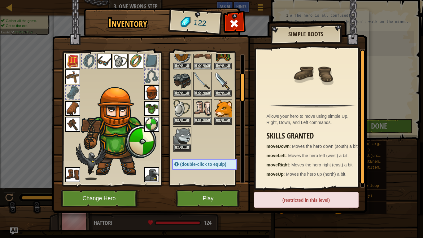
scroll to position [0, 0]
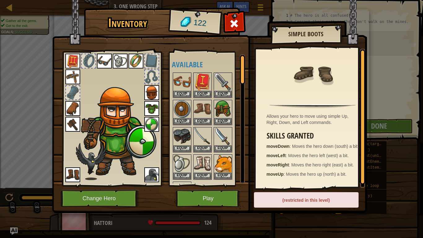
drag, startPoint x: 243, startPoint y: 109, endPoint x: 240, endPoint y: 61, distance: 48.5
click at [240, 61] on div at bounding box center [242, 69] width 5 height 29
click at [190, 190] on button "Play" at bounding box center [208, 198] width 65 height 17
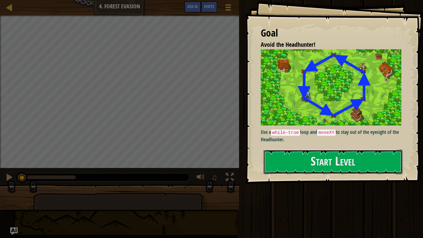
click at [309, 174] on button "Start Level" at bounding box center [333, 162] width 139 height 24
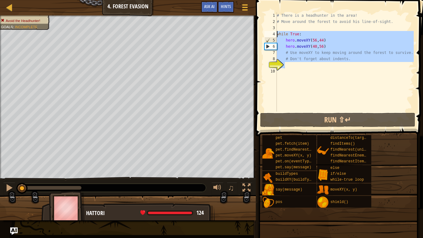
drag, startPoint x: 303, startPoint y: 64, endPoint x: 271, endPoint y: 36, distance: 42.7
click at [271, 36] on div "1 2 3 4 5 6 7 8 9 10 # There is a headhunter in the area! # Move around the for…" at bounding box center [338, 61] width 151 height 99
type textarea "while True: hero.moveXY(56,44)"
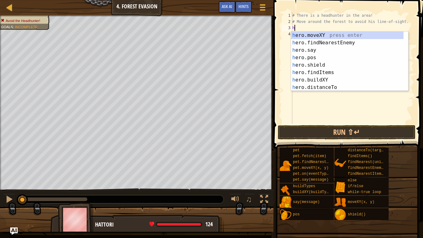
scroll to position [3, 0]
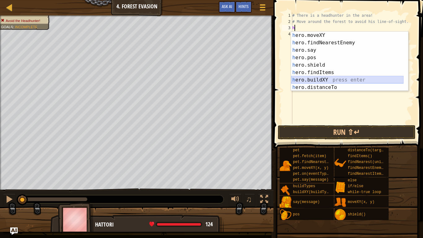
click at [325, 77] on div "h ero.moveXY press enter h ero.findNearestEnemy press enter h ero.say press ent…" at bounding box center [347, 69] width 112 height 74
type textarea "hero.buildXY("fence", 36, 30)"
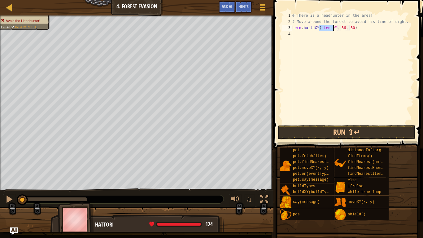
click at [326, 33] on div "# There is a headhunter in the area! # Move around the forest to avoid his line…" at bounding box center [352, 74] width 123 height 124
click at [331, 29] on div "# There is a headhunter in the area! # Move around the forest to avoid his line…" at bounding box center [352, 74] width 123 height 124
type textarea "hero.buildXY("fire-trap", 36, 30)"
click at [355, 36] on div "# There is a headhunter in the area! # Move around the forest to avoid his line…" at bounding box center [352, 74] width 123 height 124
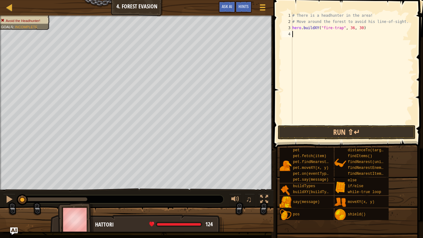
scroll to position [3, 0]
click at [349, 29] on div "# There is a headhunter in the area! # Move around the forest to avoid his line…" at bounding box center [352, 74] width 123 height 124
click at [359, 27] on div "# There is a headhunter in the area! # Move around the forest to avoid his line…" at bounding box center [352, 74] width 123 height 124
click at [358, 27] on div "# There is a headhunter in the area! # Move around the forest to avoid his line…" at bounding box center [352, 74] width 123 height 124
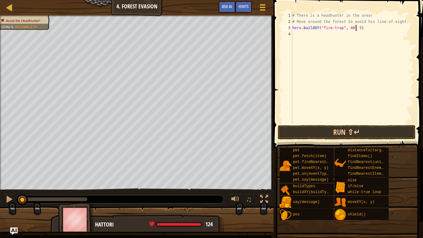
scroll to position [3, 5]
type textarea "hero.buildXY("fire-trap", 40, 56)"
click at [344, 134] on button "Run ⇧↵" at bounding box center [347, 132] width 138 height 14
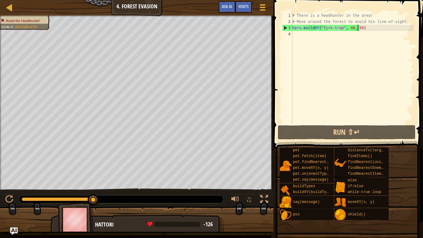
click at [329, 37] on div "# There is a headhunter in the area! # Move around the forest to avoid his line…" at bounding box center [352, 74] width 123 height 124
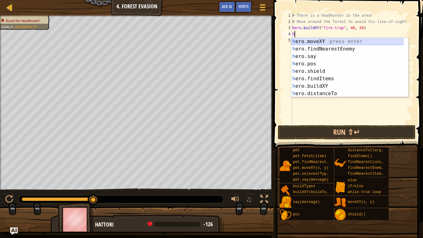
click at [330, 42] on div "h ero.moveXY press enter h ero.findNearestEnemy press enter h ero.say press ent…" at bounding box center [347, 75] width 112 height 74
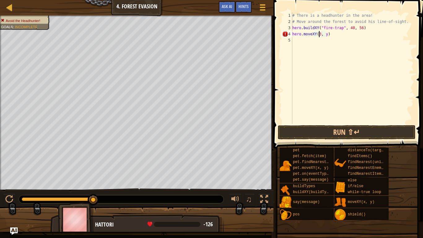
scroll to position [3, 2]
click at [328, 35] on div "# There is a headhunter in the area! # Move around the forest to avoid his line…" at bounding box center [352, 74] width 123 height 124
click at [337, 132] on button "Run ⇧↵" at bounding box center [347, 132] width 138 height 14
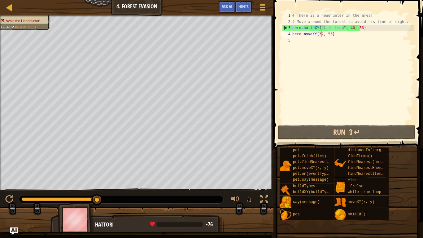
click at [322, 35] on div "# There is a headhunter in the area! # Move around the forest to avoid his line…" at bounding box center [352, 74] width 123 height 124
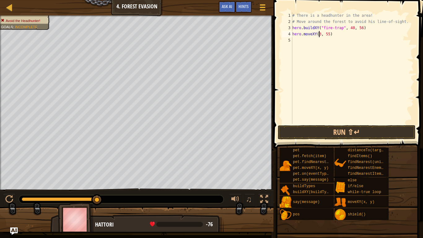
scroll to position [3, 2]
click at [329, 35] on div "# There is a headhunter in the area! # Move around the forest to avoid his line…" at bounding box center [352, 74] width 123 height 124
type textarea "hero.moveXY(35, 59)"
click at [323, 134] on button "Run ⇧↵" at bounding box center [347, 132] width 138 height 14
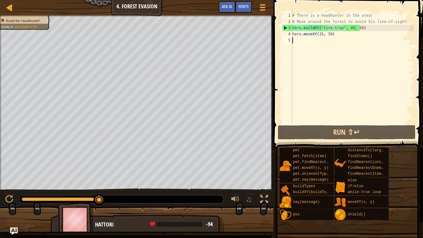
click at [311, 44] on div "# There is a headhunter in the area! # Move around the forest to avoid his line…" at bounding box center [352, 74] width 123 height 124
click at [319, 34] on div "# There is a headhunter in the area! # Move around the forest to avoid his line…" at bounding box center [352, 74] width 123 height 124
type textarea "hero.moveXY(35, 59)"
click at [322, 38] on div "# There is a headhunter in the area! # Move around the forest to avoid his line…" at bounding box center [352, 74] width 123 height 124
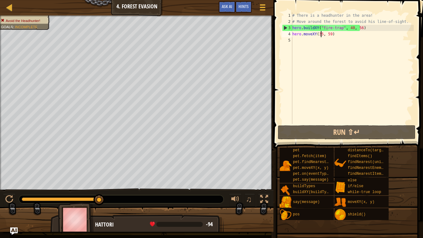
click at [321, 33] on div "# There is a headhunter in the area! # Move around the forest to avoid his line…" at bounding box center [352, 74] width 123 height 124
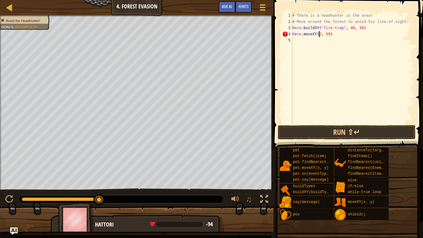
scroll to position [3, 2]
click at [330, 35] on div "# There is a headhunter in the area! # Move around the forest to avoid his line…" at bounding box center [352, 74] width 123 height 124
type textarea "hero.moveXY(24, 38)"
click at [318, 43] on div "# There is a headhunter in the area! # Move around the forest to avoid his line…" at bounding box center [352, 74] width 123 height 124
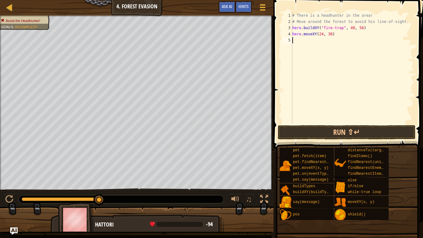
scroll to position [3, 0]
type textarea "j"
click at [368, 29] on div "# There is a headhunter in the area! # Move around the forest to avoid his line…" at bounding box center [352, 74] width 123 height 124
type textarea "hero.buildXY("fire-trap", 40, 56)"
type textarea "h"
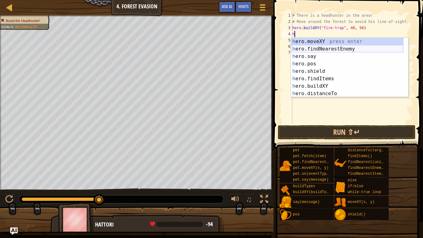
click at [356, 47] on div "h ero.moveXY press enter h ero.findNearestEnemy press enter h ero.say press ent…" at bounding box center [347, 75] width 112 height 74
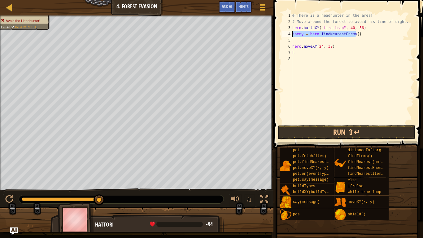
drag, startPoint x: 359, startPoint y: 33, endPoint x: 277, endPoint y: 36, distance: 82.8
click at [277, 36] on div "1 2 3 4 5 6 7 8 # There is a headhunter in the area! # Move around the forest t…" at bounding box center [348, 86] width 152 height 167
type textarea "enemy = hero.findNearestEnemy()"
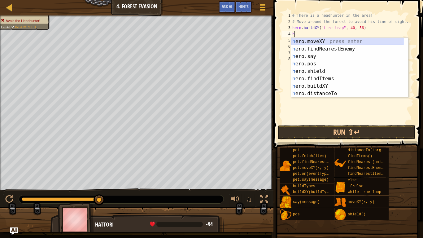
click at [329, 44] on div "h ero.moveXY press enter h ero.findNearestEnemy press enter h ero.say press ent…" at bounding box center [347, 75] width 112 height 74
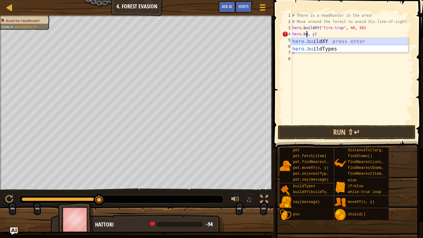
click at [333, 40] on div "hero.bu ildXY press enter hero.bu ildTypes press enter" at bounding box center [349, 53] width 117 height 30
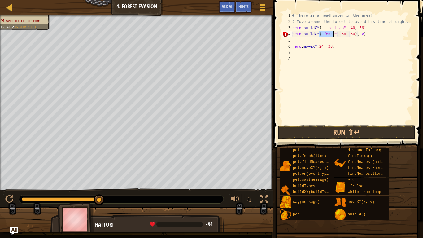
type textarea "hero.buildXY("fence", 36, 30), y)"
click at [330, 35] on div "# There is a headhunter in the area! # Move around the forest to avoid his line…" at bounding box center [352, 68] width 123 height 112
click at [332, 38] on div "# There is a headhunter in the area! # Move around the forest to avoid his line…" at bounding box center [352, 74] width 123 height 124
click at [331, 37] on div "# There is a headhunter in the area! # Move around the forest to avoid his line…" at bounding box center [352, 74] width 123 height 124
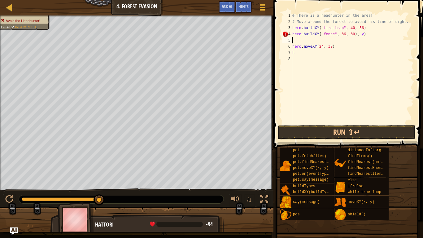
click at [331, 36] on div "# There is a headhunter in the area! # Move around the forest to avoid his line…" at bounding box center [352, 74] width 123 height 124
click at [371, 31] on div "# There is a headhunter in the area! # Move around the forest to avoid his line…" at bounding box center [352, 74] width 123 height 124
type textarea "hero.buildXY("fire-trap", 36, 30)"
click at [322, 42] on div "# There is a headhunter in the area! # Move around the forest to avoid his line…" at bounding box center [352, 74] width 123 height 124
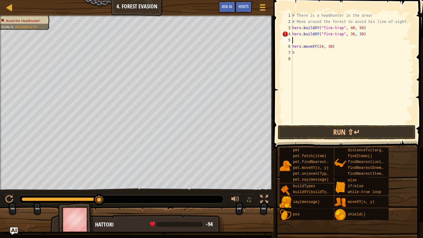
scroll to position [3, 0]
click at [299, 50] on div "# There is a headhunter in the area! # Move around the forest to avoid his line…" at bounding box center [352, 74] width 123 height 124
click at [298, 44] on div "# There is a headhunter in the area! # Move around the forest to avoid his line…" at bounding box center [352, 74] width 123 height 124
click at [318, 129] on button "Run ⇧↵" at bounding box center [347, 132] width 138 height 14
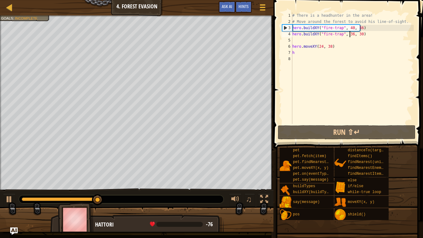
click at [350, 33] on div "# There is a headhunter in the area! # Move around the forest to avoid his line…" at bounding box center [352, 74] width 123 height 124
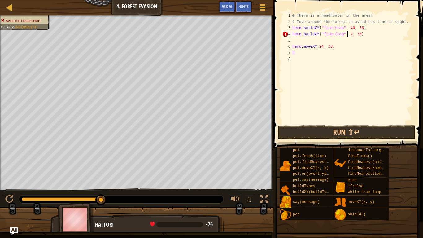
scroll to position [3, 5]
click at [359, 35] on div "# There is a headhunter in the area! # Move around the forest to avoid his line…" at bounding box center [352, 74] width 123 height 124
type textarea "hero.buildXY("fire-trap", 24, 44)"
click at [375, 139] on button "Run ⇧↵" at bounding box center [347, 132] width 138 height 14
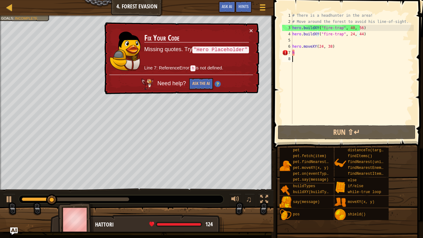
click at [310, 56] on div "# There is a headhunter in the area! # Move around the forest to avoid his line…" at bounding box center [352, 74] width 123 height 124
click at [310, 51] on div "# There is a headhunter in the area! # Move around the forest to avoid his line…" at bounding box center [352, 74] width 123 height 124
type textarea "h"
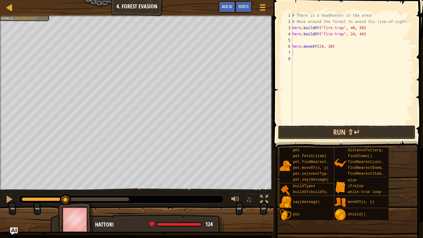
click at [333, 132] on button "Run ⇧↵" at bounding box center [347, 132] width 138 height 14
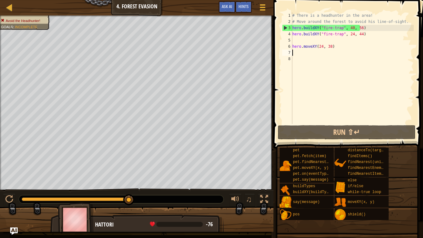
click at [262, 7] on span at bounding box center [263, 7] width 6 height 1
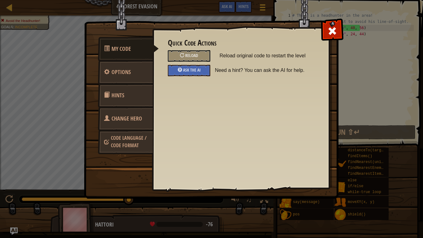
click at [200, 56] on div "Reload" at bounding box center [189, 55] width 42 height 11
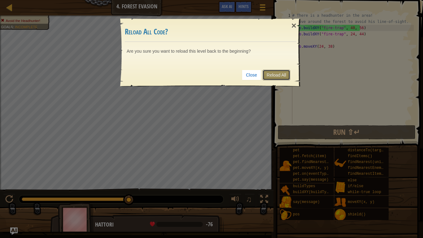
click at [279, 75] on link "Reload All" at bounding box center [277, 75] width 28 height 11
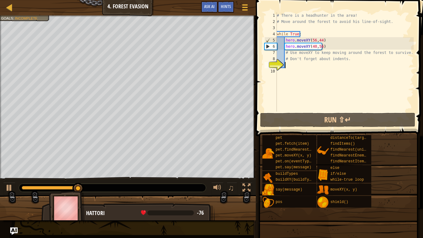
scroll to position [3, 0]
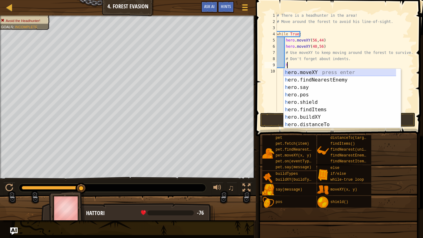
click at [310, 73] on div "h ero.moveXY press enter h ero.findNearestEnemy press enter h ero.say press ent…" at bounding box center [342, 106] width 117 height 74
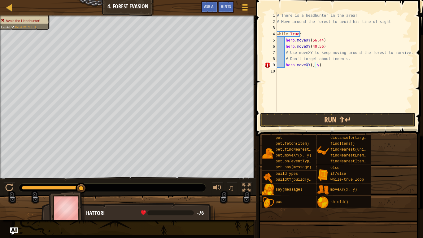
scroll to position [3, 3]
click at [319, 64] on div "# There is a headhunter in the area! # Move around the forest to avoid his line…" at bounding box center [345, 68] width 138 height 112
type textarea "hero.moveXY(24, 44)"
click at [304, 73] on div "# There is a headhunter in the area! # Move around the forest to avoid his line…" at bounding box center [345, 68] width 138 height 112
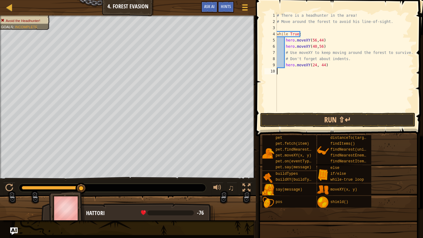
scroll to position [3, 0]
click at [342, 64] on div "# There is a headhunter in the area! # Move around the forest to avoid his line…" at bounding box center [345, 68] width 138 height 112
type textarea "hero.moveXY(24, 44)"
click at [314, 72] on div "# There is a headhunter in the area! # Move around the forest to avoid his line…" at bounding box center [345, 68] width 138 height 112
click at [327, 65] on div "# There is a headhunter in the area! # Move around the forest to avoid his line…" at bounding box center [345, 68] width 138 height 112
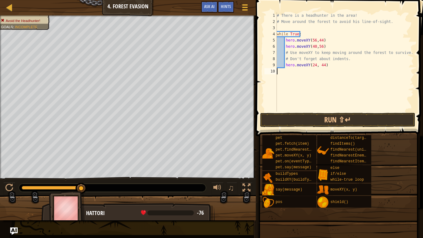
type textarea "hero.moveXY(24, 44)"
type textarea "h"
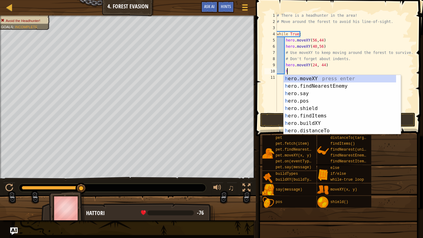
scroll to position [3, 0]
click at [313, 72] on div "# There is a headhunter in the area! # Move around the forest to avoid his line…" at bounding box center [345, 68] width 138 height 112
click at [302, 78] on div "h ero.moveXY press enter h ero.findNearestEnemy press enter h ero.say press ent…" at bounding box center [340, 112] width 112 height 74
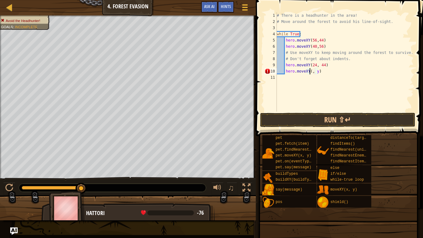
scroll to position [3, 3]
click at [322, 71] on div "# There is a headhunter in the area! # Move around the forest to avoid his line…" at bounding box center [345, 68] width 138 height 112
click at [321, 71] on div "# There is a headhunter in the area! # Move around the forest to avoid his line…" at bounding box center [345, 68] width 138 height 112
click at [320, 71] on div "# There is a headhunter in the area! # Move around the forest to avoid his line…" at bounding box center [345, 68] width 138 height 112
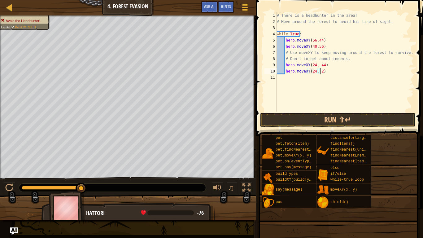
type textarea "hero.moveXY(24, 24)"
click at [332, 69] on div "# There is a headhunter in the area! # Move around the forest to avoid his line…" at bounding box center [345, 68] width 138 height 112
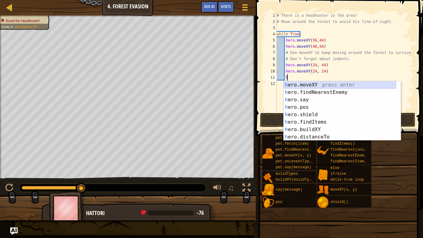
click at [302, 86] on div "h ero.moveXY press enter h ero.findNearestEnemy press enter h ero.say press ent…" at bounding box center [340, 118] width 112 height 74
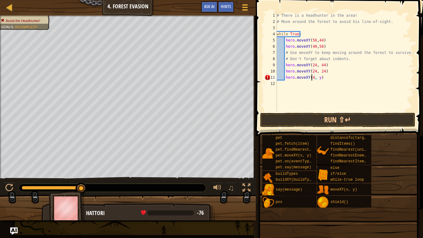
scroll to position [3, 3]
click at [321, 78] on div "# There is a headhunter in the area! # Move around the forest to avoid his line…" at bounding box center [345, 68] width 138 height 112
click at [335, 77] on div "# There is a headhunter in the area! # Move around the forest to avoid his line…" at bounding box center [345, 68] width 138 height 112
type textarea "hero.moveXY(40, 12)"
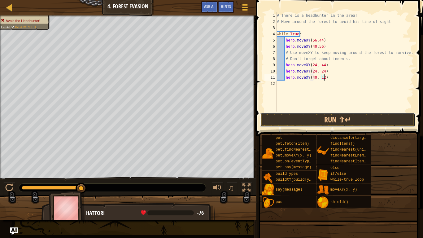
click at [333, 117] on button "Run ⇧↵" at bounding box center [337, 120] width 155 height 14
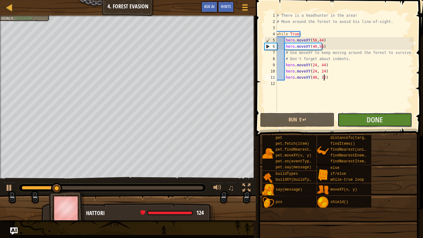
click at [370, 123] on span "Done" at bounding box center [375, 120] width 16 height 10
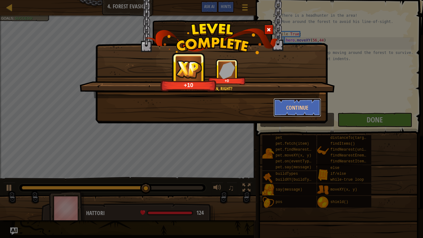
click at [296, 108] on button "Continue" at bounding box center [298, 107] width 48 height 19
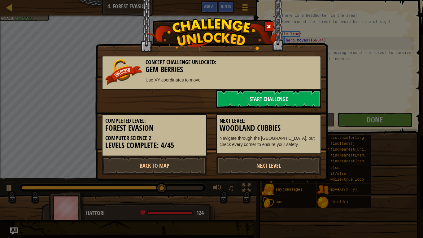
click at [256, 165] on link "Next Level" at bounding box center [268, 165] width 105 height 19
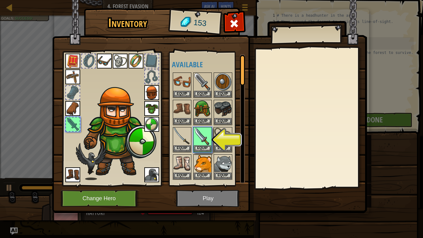
click at [202, 140] on img at bounding box center [202, 136] width 17 height 17
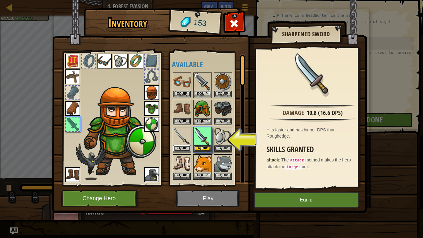
click at [185, 148] on button "Equip" at bounding box center [182, 148] width 17 height 7
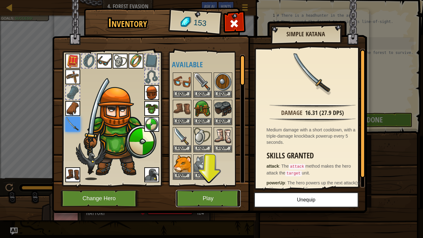
click at [201, 190] on button "Play" at bounding box center [208, 198] width 65 height 17
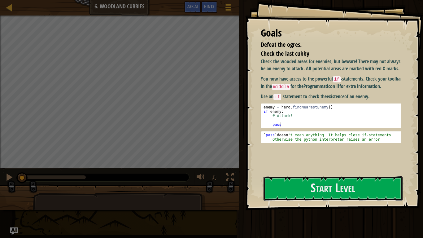
click at [288, 190] on button "Start Level" at bounding box center [333, 188] width 139 height 24
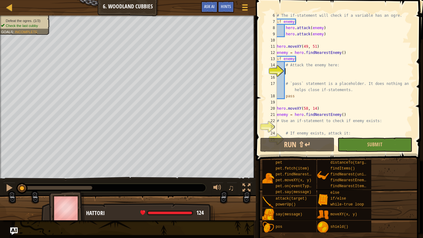
scroll to position [3, 0]
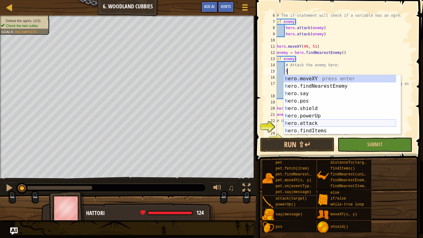
click at [299, 123] on div "h ero.moveXY press enter h ero.findNearestEnemy press enter h ero.say press ent…" at bounding box center [340, 112] width 112 height 74
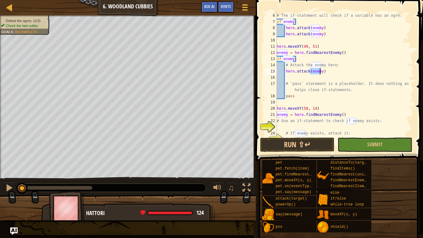
type textarea "hero.attack(enemy)"
click at [327, 80] on div "# The if-statement will check if a variable has an ogre. if enemy : hero . atta…" at bounding box center [343, 80] width 134 height 136
type textarea "g"
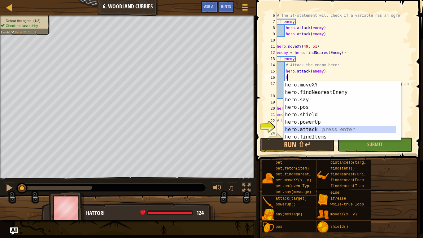
click at [308, 129] on div "h ero.moveXY press enter h ero.findNearestEnemy press enter h ero.say press ent…" at bounding box center [342, 118] width 117 height 74
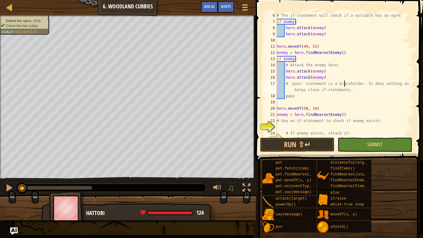
click at [344, 82] on div "# The if-statement will check if a variable has an ogre. if enemy : hero . atta…" at bounding box center [343, 80] width 134 height 136
type textarea "# `pass` statement is a placeholder. It does nothing and helps close if-stateme…"
click at [350, 99] on div "# The if-statement will check if a variable has an ogre. if enemy : hero . atta…" at bounding box center [343, 80] width 134 height 136
click at [300, 103] on div "# The if-statement will check if a variable has an ogre. if enemy : hero . atta…" at bounding box center [343, 80] width 134 height 136
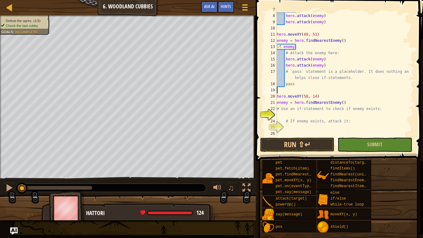
scroll to position [43, 0]
click at [332, 116] on div "if enemy : hero . attack ( enemy ) hero . attack ( enemy ) hero . moveXY ( 49 ,…" at bounding box center [343, 75] width 134 height 136
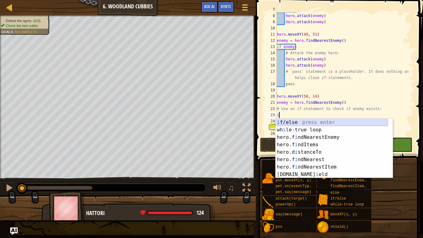
click at [315, 122] on div "i f/else press enter wh i le-true loop press enter hero.f i ndNearestEnemy pres…" at bounding box center [332, 156] width 112 height 74
type textarea "if enemy:"
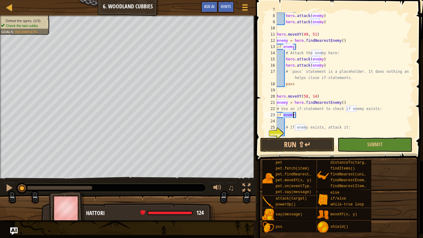
click at [308, 118] on div "if enemy : hero . attack ( enemy ) hero . attack ( enemy ) hero . moveXY ( 49 ,…" at bounding box center [343, 75] width 134 height 136
type textarea "e"
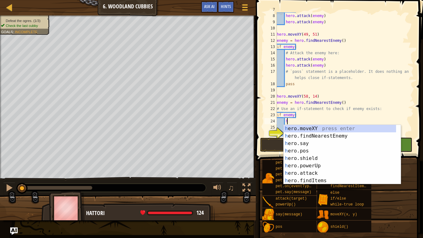
drag, startPoint x: 294, startPoint y: 125, endPoint x: 297, endPoint y: 139, distance: 14.1
click at [297, 139] on div "h ero.moveXY press enter h ero.findNearestEnemy press enter h ero.say press ent…" at bounding box center [340, 162] width 112 height 74
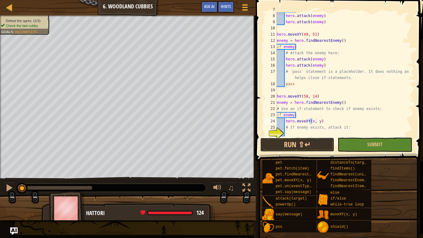
drag, startPoint x: 297, startPoint y: 139, endPoint x: 294, endPoint y: 130, distance: 10.2
click at [294, 130] on div "hero.moveXY(x, y) 7 8 9 10 11 12 13 14 15 16 17 18 19 20 21 22 23 24 25 26 27 i…" at bounding box center [338, 92] width 169 height 179
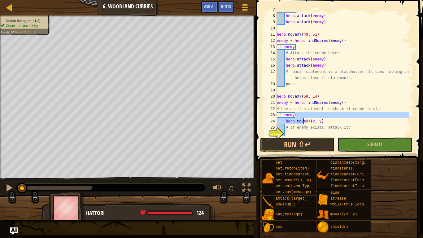
drag, startPoint x: 334, startPoint y: 117, endPoint x: 301, endPoint y: 122, distance: 33.5
click at [301, 122] on div "if enemy : hero . attack ( enemy ) hero . attack ( enemy ) hero . moveXY ( 49 ,…" at bounding box center [343, 75] width 134 height 136
click at [301, 122] on div "if enemy : hero . attack ( enemy ) hero . attack ( enemy ) hero . moveXY ( 49 ,…" at bounding box center [343, 74] width 134 height 124
drag, startPoint x: 325, startPoint y: 121, endPoint x: 295, endPoint y: 120, distance: 30.1
click at [295, 120] on div "if enemy : hero . attack ( enemy ) hero . attack ( enemy ) hero . moveXY ( 49 ,…" at bounding box center [343, 75] width 134 height 136
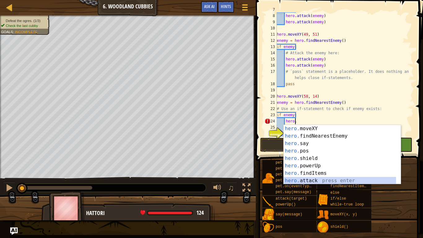
click at [316, 179] on div "hero. moveXY press enter hero. findNearestEnemy press enter hero. say press ent…" at bounding box center [340, 162] width 112 height 74
type textarea "hero.attack(enemy)"
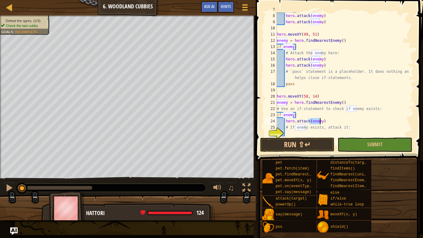
click at [331, 121] on div "if enemy : hero . attack ( enemy ) hero . attack ( enemy ) hero . moveXY ( 49 ,…" at bounding box center [343, 75] width 134 height 136
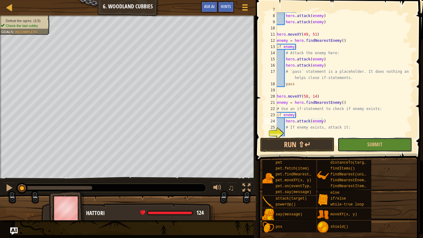
click at [350, 144] on button "Submit" at bounding box center [375, 145] width 74 height 14
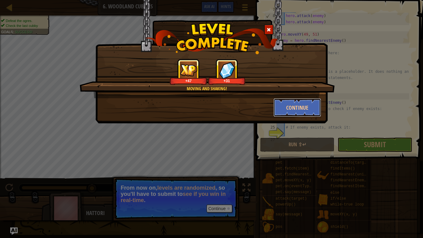
click at [292, 111] on button "Continue" at bounding box center [298, 107] width 48 height 19
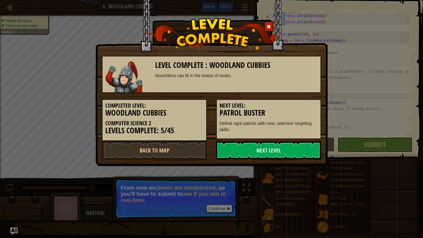
click at [257, 154] on link "Next Level" at bounding box center [268, 150] width 105 height 19
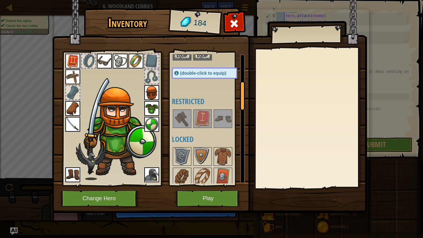
drag, startPoint x: 243, startPoint y: 72, endPoint x: 236, endPoint y: 95, distance: 23.9
click at [236, 95] on div "Available Equip Equip Equip Equip Equip Equip Equip Equip Equip Equip Equip Equ…" at bounding box center [208, 118] width 73 height 129
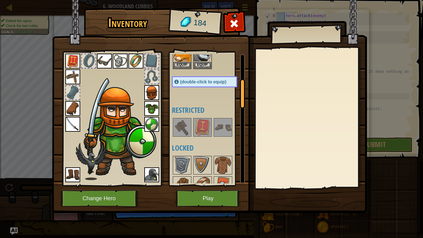
click at [200, 125] on img at bounding box center [202, 127] width 17 height 17
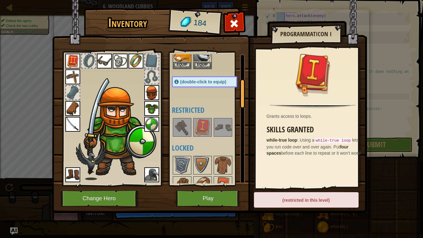
click at [178, 127] on img at bounding box center [182, 127] width 17 height 17
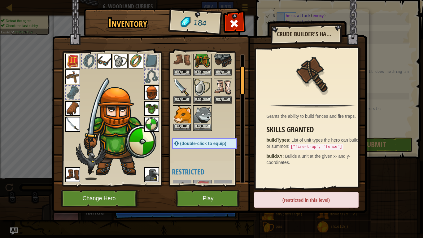
scroll to position [0, 0]
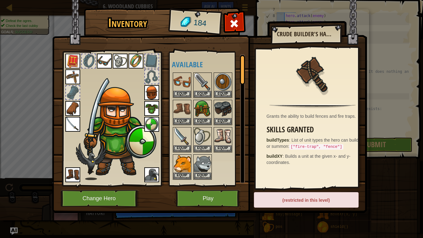
drag, startPoint x: 241, startPoint y: 101, endPoint x: 237, endPoint y: 70, distance: 31.2
click at [237, 70] on div "Available Equip Equip Equip Equip Equip Equip Equip Equip Equip Equip Equip Equ…" at bounding box center [208, 118] width 73 height 129
click at [85, 61] on div at bounding box center [89, 61] width 14 height 14
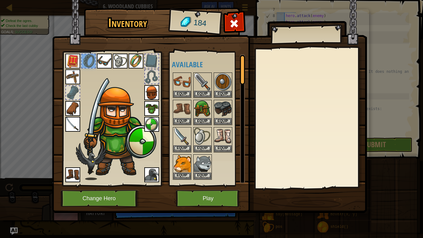
click at [74, 90] on div at bounding box center [73, 93] width 14 height 14
click at [225, 118] on button "Equip" at bounding box center [222, 121] width 17 height 7
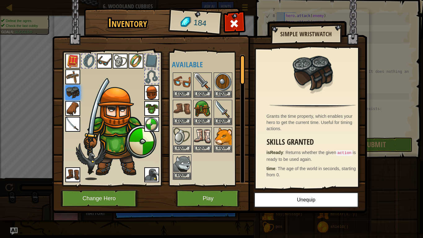
click at [147, 60] on div at bounding box center [152, 61] width 14 height 14
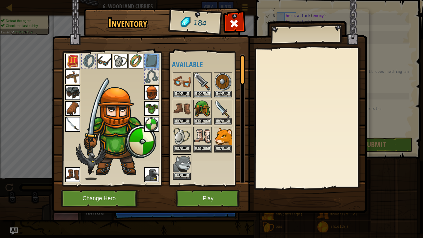
click at [85, 59] on div at bounding box center [89, 61] width 14 height 14
click at [151, 75] on div at bounding box center [152, 77] width 14 height 14
click at [153, 99] on img at bounding box center [151, 92] width 15 height 15
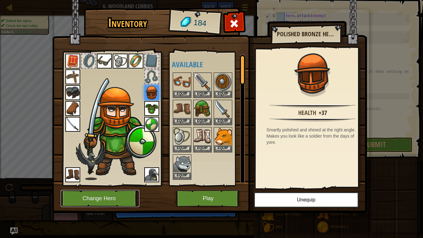
click at [115, 190] on button "Change Hero" at bounding box center [100, 198] width 79 height 17
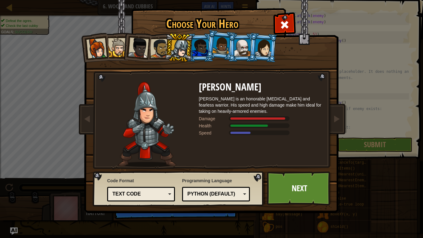
click at [198, 46] on div at bounding box center [200, 47] width 16 height 17
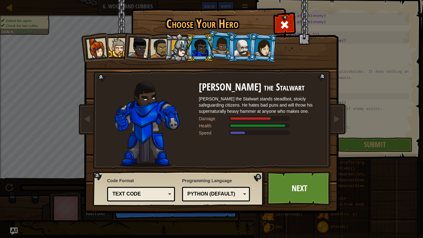
click at [215, 46] on div at bounding box center [222, 45] width 18 height 18
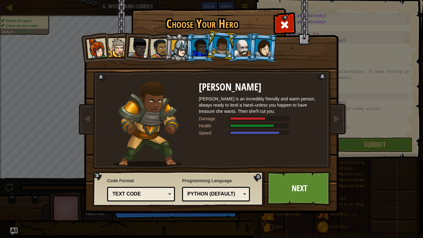
click at [243, 50] on div at bounding box center [243, 47] width 16 height 17
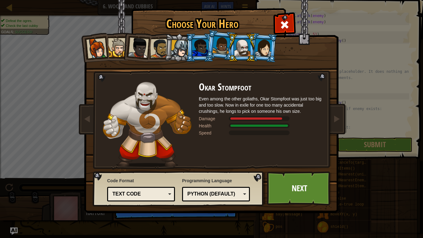
click at [261, 50] on div at bounding box center [263, 48] width 17 height 18
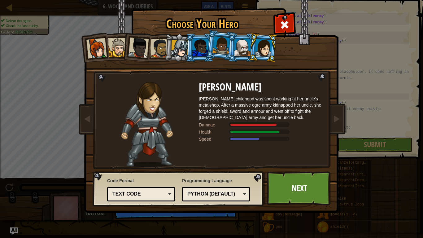
click at [245, 48] on div at bounding box center [243, 47] width 16 height 17
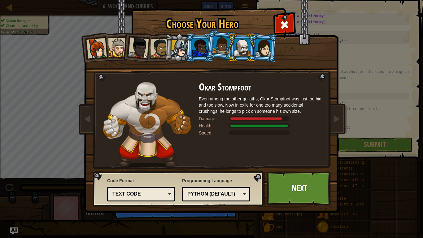
click at [209, 45] on li at bounding box center [220, 45] width 31 height 31
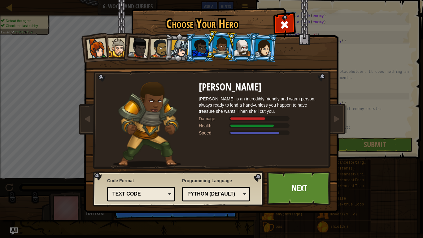
click at [185, 44] on div at bounding box center [180, 49] width 18 height 18
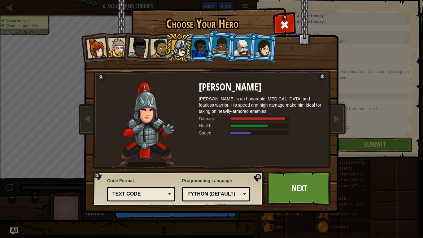
click at [198, 46] on div at bounding box center [200, 47] width 16 height 17
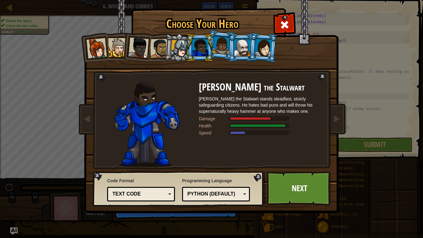
click at [181, 50] on div at bounding box center [180, 49] width 18 height 18
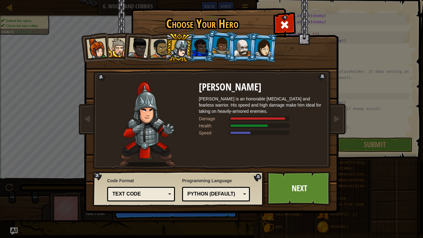
click at [209, 49] on li at bounding box center [220, 45] width 31 height 31
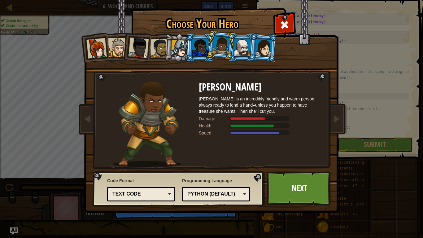
click at [241, 51] on div at bounding box center [243, 47] width 16 height 17
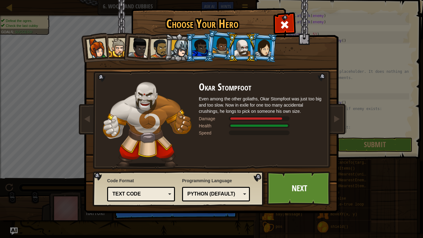
click at [265, 50] on div at bounding box center [263, 48] width 17 height 18
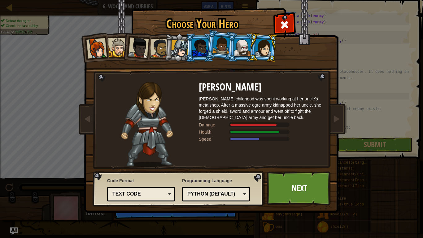
click at [221, 49] on div at bounding box center [222, 45] width 18 height 18
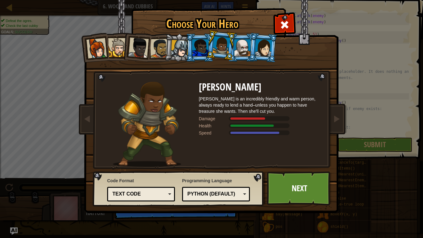
click at [148, 39] on li at bounding box center [136, 46] width 30 height 30
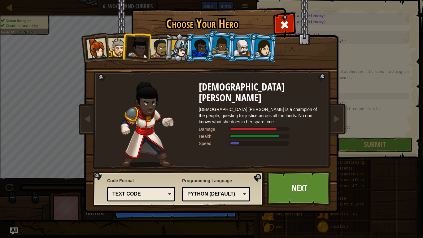
click at [118, 44] on div at bounding box center [117, 47] width 19 height 19
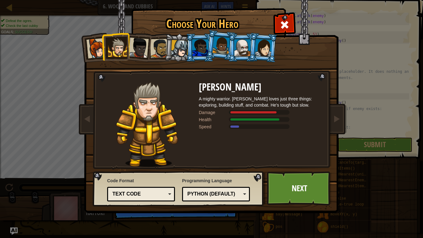
click at [101, 47] on div at bounding box center [96, 48] width 20 height 20
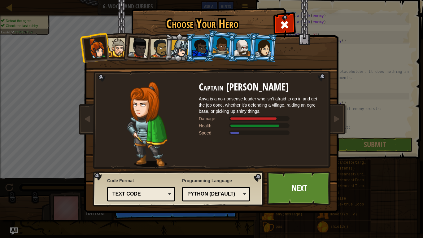
click at [186, 43] on li at bounding box center [200, 47] width 28 height 28
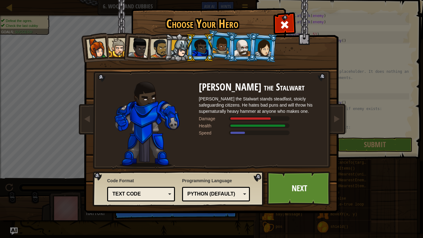
click at [154, 40] on div at bounding box center [159, 48] width 19 height 19
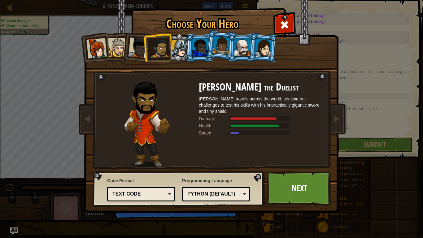
click at [192, 42] on li at bounding box center [200, 47] width 28 height 28
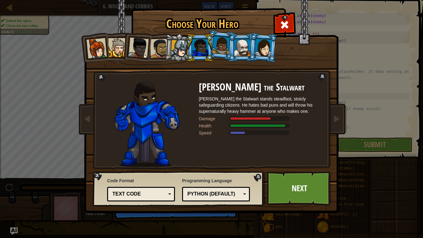
click at [218, 45] on div at bounding box center [222, 45] width 18 height 18
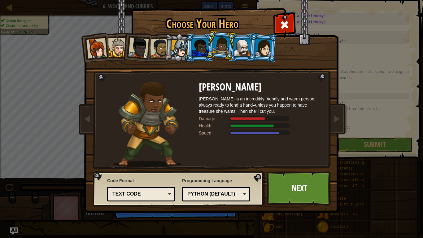
click at [232, 41] on li at bounding box center [220, 45] width 31 height 31
click at [247, 47] on div at bounding box center [243, 47] width 16 height 17
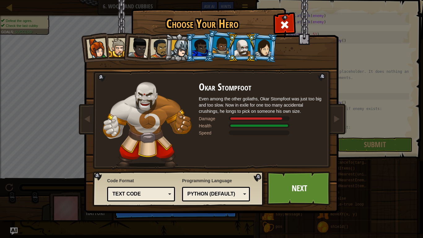
click at [261, 51] on div at bounding box center [263, 48] width 17 height 18
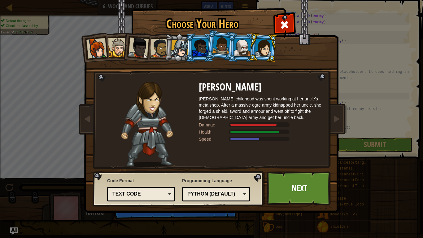
click at [140, 44] on div at bounding box center [138, 47] width 20 height 20
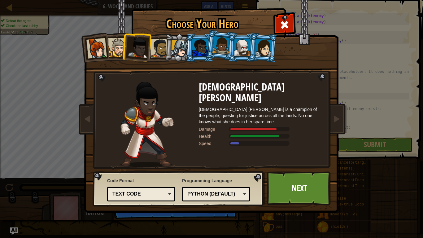
click at [204, 46] on div at bounding box center [200, 47] width 16 height 17
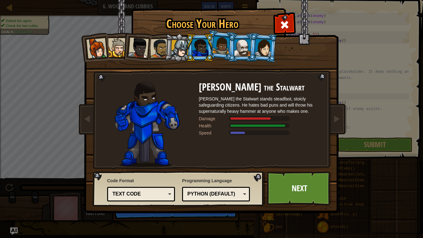
click at [172, 45] on div at bounding box center [180, 49] width 18 height 18
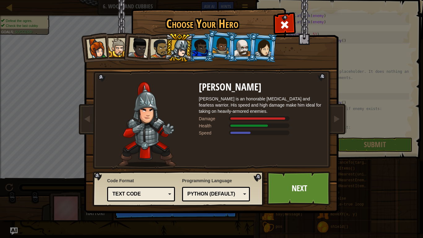
click at [290, 190] on link "Next" at bounding box center [299, 188] width 65 height 34
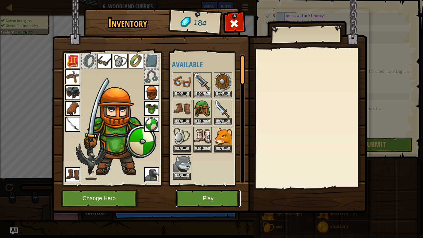
click at [225, 190] on button "Play" at bounding box center [208, 198] width 65 height 17
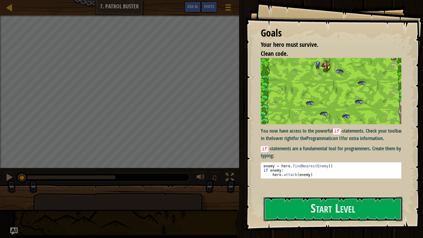
click at [285, 190] on button "Start Level" at bounding box center [333, 209] width 139 height 24
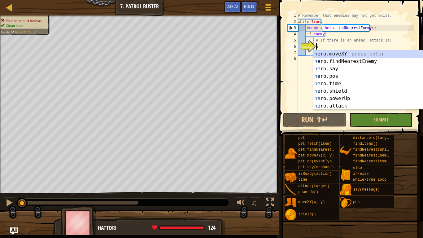
scroll to position [3, 1]
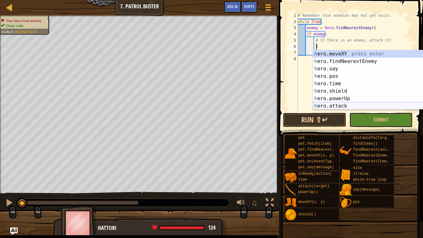
click at [344, 107] on div "h ero.moveXY press enter h ero.findNearestEnemy press enter h ero.say press ent…" at bounding box center [369, 87] width 112 height 74
type textarea "hero.attack(enemy)"
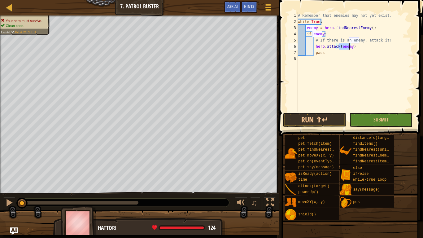
click at [350, 91] on div "# Remember that enemies may not yet exist. while True : enemy = hero . findNear…" at bounding box center [355, 68] width 117 height 112
click at [376, 122] on span "Submit" at bounding box center [381, 119] width 15 height 7
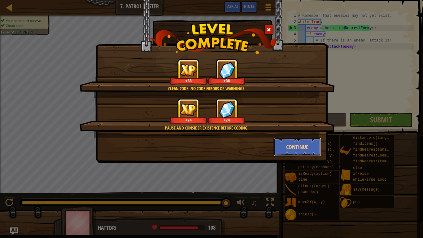
click at [280, 144] on button "Continue" at bounding box center [298, 147] width 48 height 19
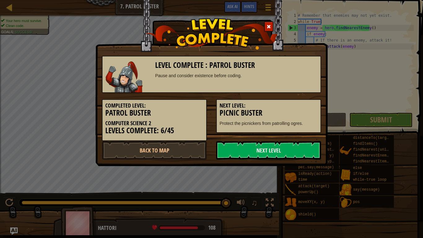
click at [276, 152] on link "Next Level" at bounding box center [268, 150] width 105 height 19
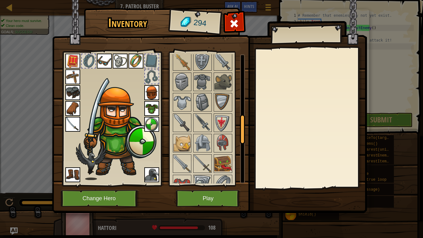
drag, startPoint x: 243, startPoint y: 71, endPoint x: 223, endPoint y: 126, distance: 58.6
click at [223, 126] on div "Available Equip Equip Equip Equip Equip Equip Equip Equip Equip Equip Equip Equ…" at bounding box center [208, 118] width 73 height 129
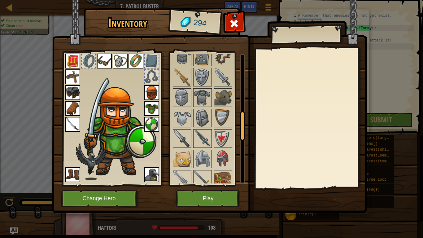
click at [182, 99] on img at bounding box center [182, 97] width 17 height 17
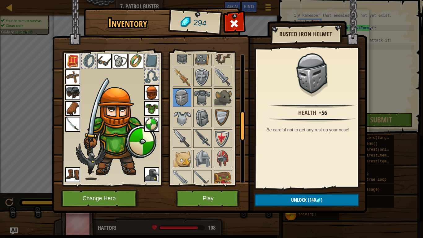
click at [183, 119] on img at bounding box center [182, 117] width 17 height 17
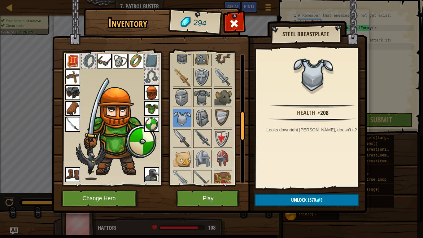
click at [197, 119] on img at bounding box center [202, 117] width 17 height 17
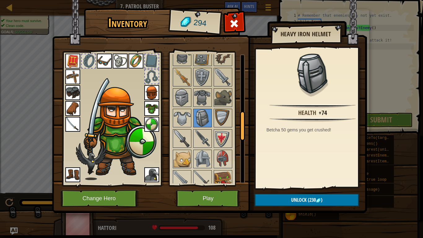
click at [221, 122] on img at bounding box center [222, 117] width 17 height 17
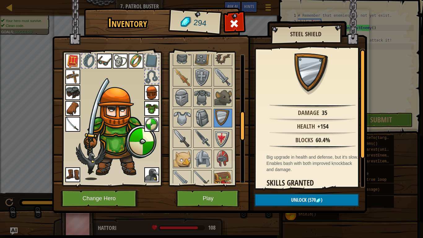
click at [199, 122] on img at bounding box center [202, 117] width 17 height 17
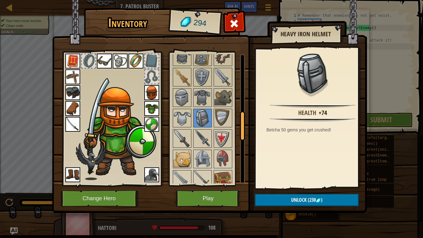
click at [183, 102] on img at bounding box center [182, 97] width 17 height 17
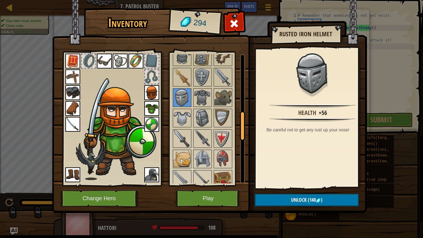
click at [199, 118] on img at bounding box center [202, 117] width 17 height 17
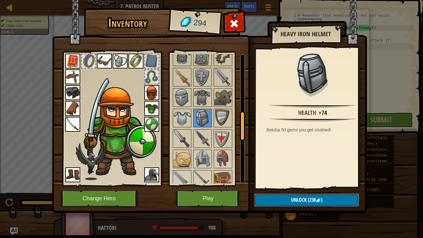
click at [291, 190] on span "Unlock" at bounding box center [298, 199] width 15 height 7
click at [290, 190] on button "Confirm" at bounding box center [307, 200] width 104 height 13
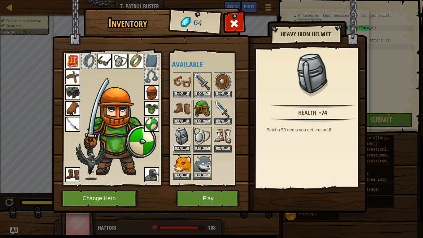
click at [184, 150] on button "Equip" at bounding box center [182, 148] width 17 height 7
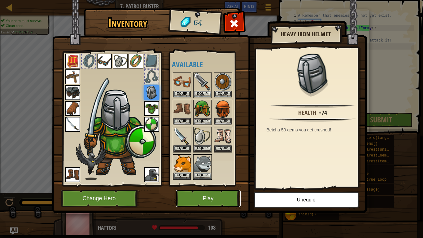
click at [198, 190] on button "Play" at bounding box center [208, 198] width 65 height 17
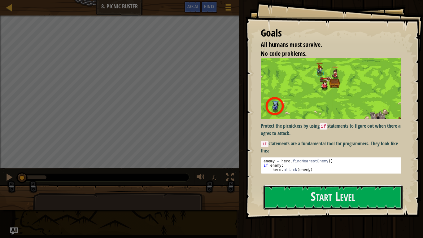
click at [313, 190] on button "Start Level" at bounding box center [333, 197] width 139 height 24
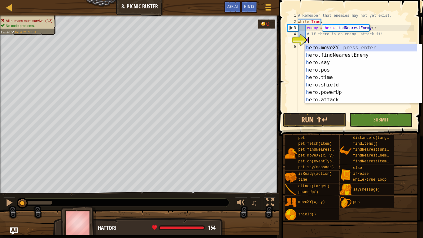
scroll to position [3, 0]
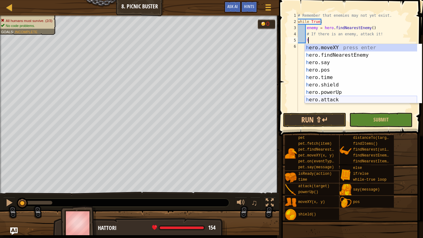
click at [327, 100] on div "h ero.moveXY press enter h ero.findNearestEnemy press enter h ero.say press ent…" at bounding box center [361, 81] width 112 height 74
type textarea "hero.attack(enemy)"
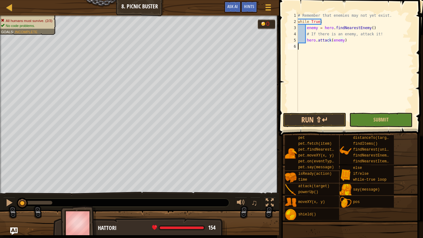
click at [347, 71] on div "# Remember that enemies may not yet exist. while True : enemy = hero . findNear…" at bounding box center [355, 68] width 117 height 112
click at [368, 122] on button "Submit" at bounding box center [381, 120] width 63 height 14
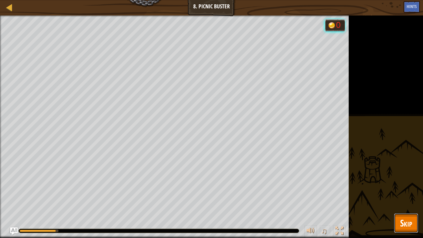
click at [401, 190] on span "Skip" at bounding box center [406, 223] width 12 height 13
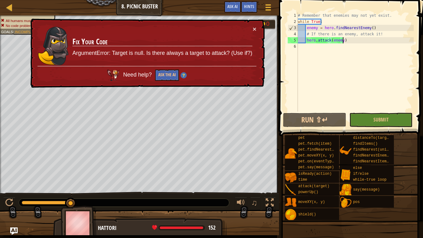
click at [347, 41] on div "# Remember that enemies may not yet exist. while True : enemy = hero . findNear…" at bounding box center [355, 68] width 117 height 112
click at [319, 23] on div "# Remember that enemies may not yet exist. while True : enemy = hero . findNear…" at bounding box center [355, 68] width 117 height 112
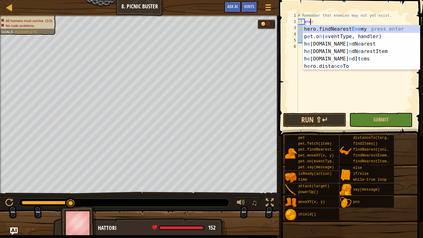
scroll to position [3, 1]
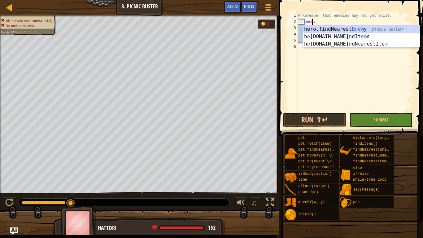
type textarea "if enemy:"
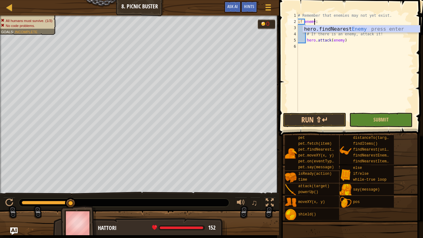
click at [332, 59] on div "# Remember that enemies may not yet exist. if enemy : enemy = hero . findNeares…" at bounding box center [355, 68] width 117 height 112
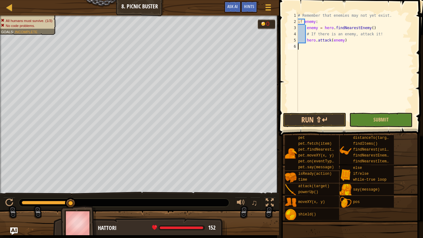
scroll to position [3, 0]
click at [368, 122] on button "Submit" at bounding box center [381, 120] width 63 height 14
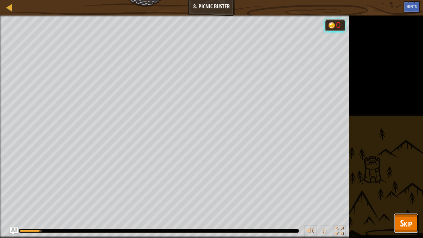
click at [401, 190] on span "Skip" at bounding box center [406, 223] width 12 height 13
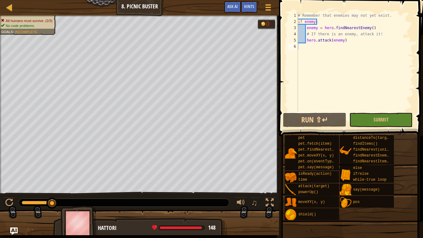
click at [314, 23] on div "# Remember that enemies may not yet exist. if enemy : enemy = hero . findNeares…" at bounding box center [355, 68] width 117 height 112
click at [307, 30] on div "# Remember that enemies may not yet exist. if enemy : enemy = hero . findNeares…" at bounding box center [355, 68] width 117 height 112
click at [309, 26] on div "# Remember that enemies may not yet exist. if enemy : enemy = hero . findNeares…" at bounding box center [355, 68] width 117 height 112
click at [329, 30] on div "# Remember that enemies may not yet exist. if enemy : enemy = hero . findNeares…" at bounding box center [355, 68] width 117 height 112
click at [316, 26] on div "# Remember that enemies may not yet exist. if enemy : enemy = hero . findNeares…" at bounding box center [355, 68] width 117 height 112
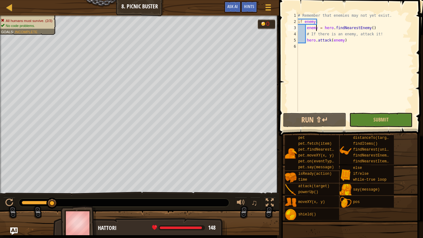
click at [312, 21] on div "# Remember that enemies may not yet exist. if enemy : enemy = hero . findNeares…" at bounding box center [355, 68] width 117 height 112
click at [321, 24] on div "# Remember that enemies may not yet exist. if enemy : enemy = hero . findNeares…" at bounding box center [355, 68] width 117 height 112
click at [314, 21] on div "# Remember that enemies may not yet exist. if enemy : enemy = hero . findNeares…" at bounding box center [355, 68] width 117 height 112
click at [306, 21] on div "# Remember that enemies may not yet exist. if enemy : enemy = hero . findNeares…" at bounding box center [355, 68] width 117 height 112
click at [303, 21] on div "# Remember that enemies may not yet exist. if enemy : enemy = hero . findNeares…" at bounding box center [355, 68] width 117 height 112
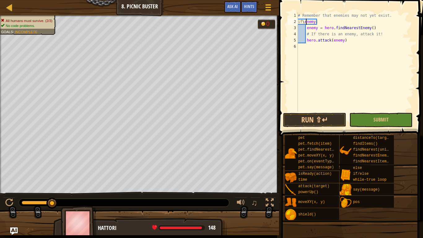
scroll to position [3, 1]
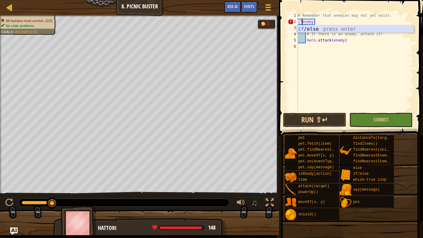
click at [310, 29] on div "if /else press enter" at bounding box center [355, 36] width 117 height 22
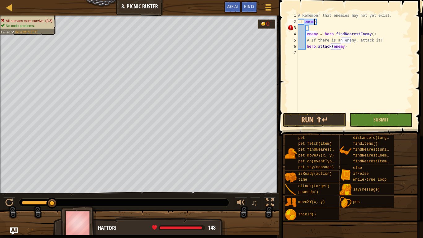
click at [319, 29] on div "# Remember that enemies may not yet exist. if enemy : : enemy = hero . findNear…" at bounding box center [355, 68] width 117 height 112
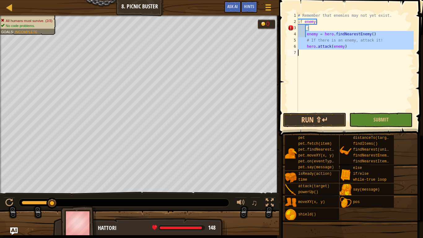
drag, startPoint x: 307, startPoint y: 35, endPoint x: 325, endPoint y: 52, distance: 25.4
click at [325, 52] on div "# Remember that enemies may not yet exist. if enemy : : enemy = hero . findNear…" at bounding box center [355, 68] width 117 height 112
type textarea "hero.attack(enemy)"
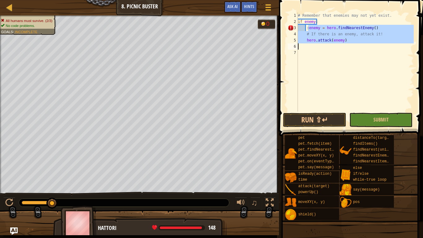
click at [346, 77] on div "# Remember that enemies may not yet exist. if enemy : : enemy = hero . findNear…" at bounding box center [355, 68] width 117 height 112
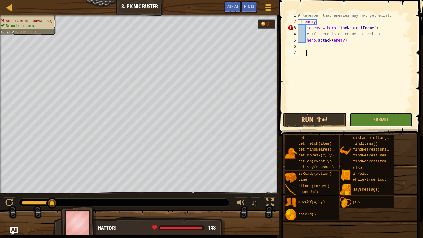
click at [370, 124] on button "Submit" at bounding box center [381, 120] width 63 height 14
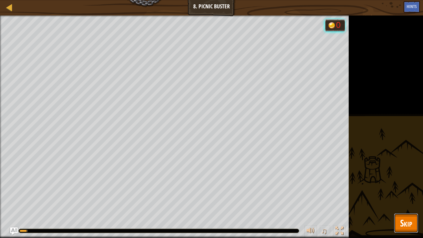
click at [401, 190] on button "Skip" at bounding box center [406, 223] width 24 height 20
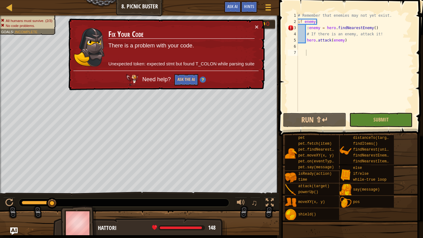
click at [309, 29] on div "# Remember that enemies may not yet exist. if enemy : : enemy = hero . findNear…" at bounding box center [355, 68] width 117 height 112
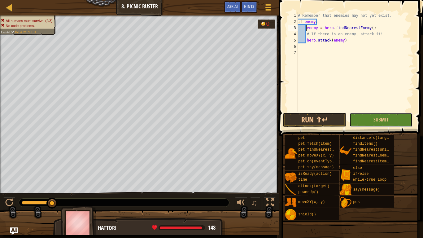
click at [381, 125] on button "Submit" at bounding box center [381, 120] width 63 height 14
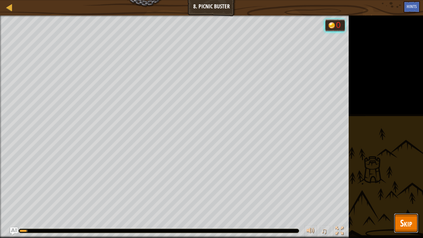
click at [401, 190] on span "Skip" at bounding box center [406, 223] width 12 height 13
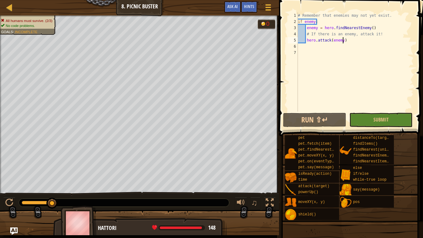
click at [343, 43] on div "# Remember that enemies may not yet exist. if enemy : enemy = hero . findNeares…" at bounding box center [355, 68] width 117 height 112
drag, startPoint x: 345, startPoint y: 41, endPoint x: 304, endPoint y: 39, distance: 40.6
click at [304, 39] on div "# Remember that enemies may not yet exist. if enemy : enemy = hero . findNeares…" at bounding box center [355, 68] width 117 height 112
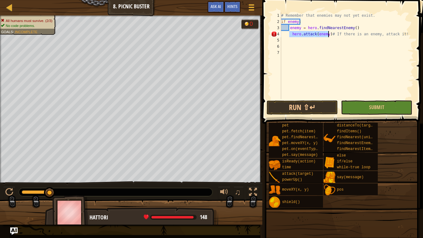
click at [290, 32] on div "# Remember that enemies may not yet exist. if enemy : enemy = hero . findNeares…" at bounding box center [347, 55] width 134 height 87
click at [358, 28] on div "# Remember that enemies may not yet exist. if enemy : enemy = hero . findNeares…" at bounding box center [347, 61] width 134 height 99
type textarea "enemy = hero.findNearestEnemy()"
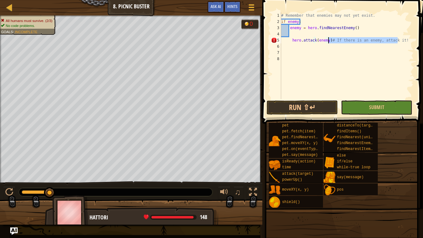
drag, startPoint x: 398, startPoint y: 38, endPoint x: 329, endPoint y: 40, distance: 69.1
click at [329, 40] on div "# Remember that enemies may not yet exist. if enemy : enemy = hero . findNeares…" at bounding box center [347, 61] width 134 height 99
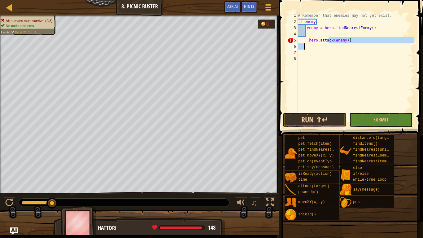
drag, startPoint x: 329, startPoint y: 40, endPoint x: 340, endPoint y: 49, distance: 14.5
click at [340, 49] on div "# Remember that enemies may not yet exist. if enemy : enemy = hero . findNeares…" at bounding box center [355, 68] width 117 height 112
type textarea "hero.attack(enemy)]"
click at [338, 57] on div "# Remember that enemies may not yet exist. if enemy : enemy = hero . findNeares…" at bounding box center [355, 68] width 117 height 112
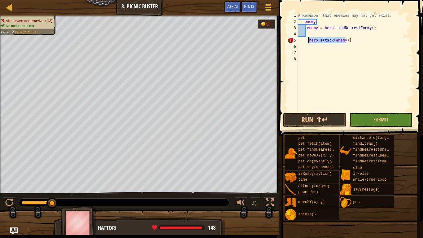
drag, startPoint x: 344, startPoint y: 40, endPoint x: 308, endPoint y: 38, distance: 36.6
click at [308, 38] on div "# Remember that enemies may not yet exist. if enemy : enemy = hero . findNeares…" at bounding box center [355, 68] width 117 height 112
type textarea "hero.attack(enemy)]"
click at [368, 119] on button "Submit" at bounding box center [381, 120] width 63 height 14
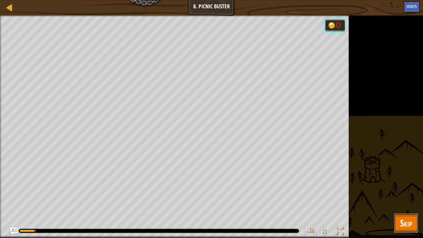
click at [401, 190] on span "Skip" at bounding box center [406, 223] width 12 height 13
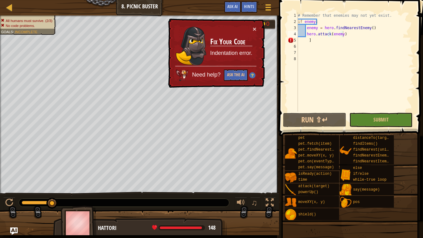
type textarea "]"
click at [316, 39] on div "# Remember that enemies may not yet exist. if enemy : enemy = hero . findNeares…" at bounding box center [355, 68] width 117 height 112
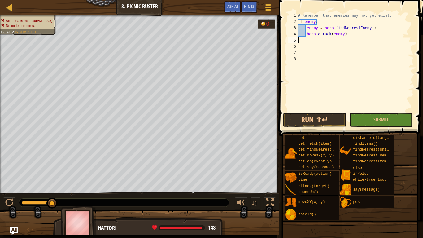
scroll to position [3, 0]
click at [366, 117] on button "Submit" at bounding box center [381, 120] width 63 height 14
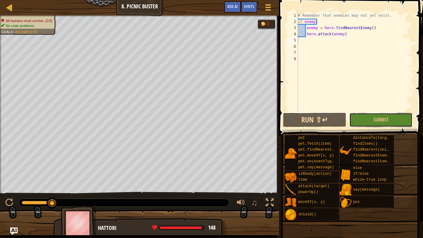
click at [364, 117] on button "Submit" at bounding box center [381, 120] width 63 height 14
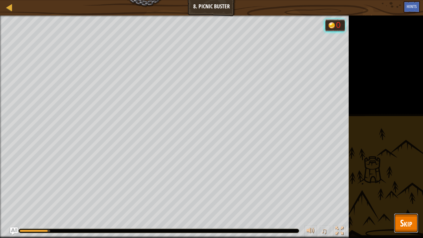
click at [396, 190] on button "Skip" at bounding box center [406, 223] width 24 height 20
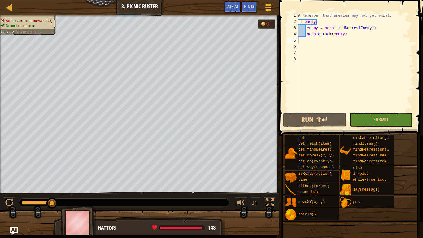
type textarea "hero.attack(enemy)"
click at [352, 35] on div "# Remember that enemies may not yet exist. if enemy : enemy = hero . findNeares…" at bounding box center [355, 68] width 117 height 112
type textarea "]"
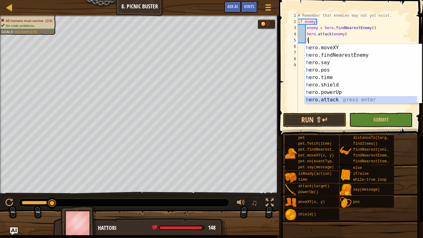
click at [348, 97] on div "h ero.moveXY press enter h ero.findNearestEnemy press enter h ero.say press ent…" at bounding box center [363, 81] width 117 height 74
type textarea "hero.attack(enemy)"
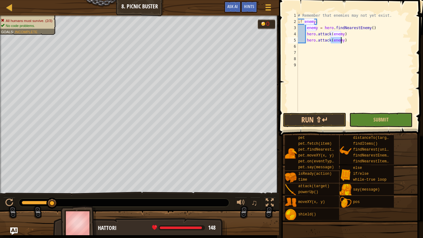
click at [348, 97] on div "# Remember that enemies may not yet exist. if enemy : enemy = hero . findNeares…" at bounding box center [355, 68] width 117 height 112
click at [379, 123] on span "Submit" at bounding box center [381, 119] width 15 height 7
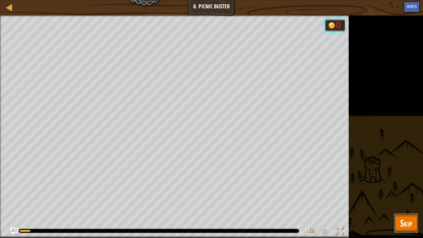
click at [401, 190] on button "Skip" at bounding box center [406, 223] width 24 height 20
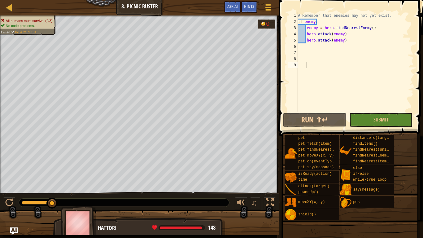
type textarea "hero.attack(enemy)"
click at [347, 33] on div "# Remember that enemies may not yet exist. if enemy : enemy = hero . findNeares…" at bounding box center [355, 68] width 117 height 112
click at [338, 36] on div "# Remember that enemies may not yet exist. if enemy : enemy = hero . findNeares…" at bounding box center [355, 68] width 117 height 112
click at [341, 35] on div "# Remember that enemies may not yet exist. if enemy : enemy = hero . findNeares…" at bounding box center [355, 68] width 117 height 112
click at [328, 35] on div "# Remember that enemies may not yet exist. if enemy : enemy = hero . findNeares…" at bounding box center [355, 68] width 117 height 112
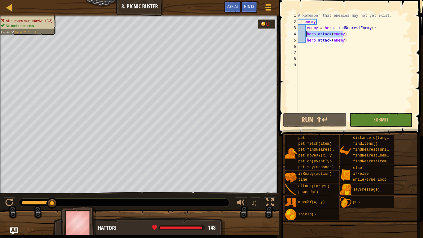
drag, startPoint x: 348, startPoint y: 35, endPoint x: 306, endPoint y: 32, distance: 41.4
click at [306, 32] on div "# Remember that enemies may not yet exist. if enemy : enemy = hero . findNeares…" at bounding box center [355, 68] width 117 height 112
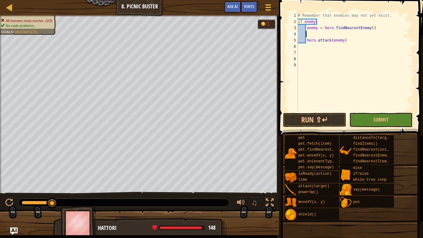
click at [310, 36] on div "# Remember that enemies may not yet exist. if enemy : enemy = hero . findNeares…" at bounding box center [355, 68] width 117 height 112
type textarea "h"
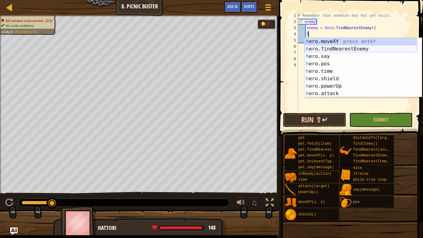
click at [325, 50] on div "h ero.moveXY press enter h ero.findNearestEnemy press enter h ero.say press ent…" at bounding box center [361, 75] width 112 height 74
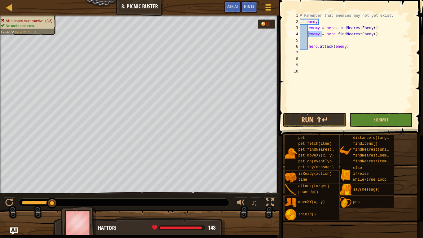
drag, startPoint x: 324, startPoint y: 35, endPoint x: 309, endPoint y: 35, distance: 14.6
click at [309, 35] on div "# Remember that enemies may not yet exist. if enemy : enemy = hero . findNeares…" at bounding box center [356, 68] width 115 height 112
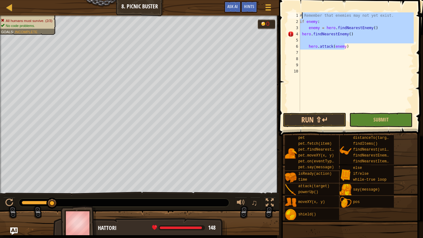
drag, startPoint x: 350, startPoint y: 43, endPoint x: 298, endPoint y: 11, distance: 61.7
click at [298, 11] on div "hero.findNearestEnemy() 1 2 3 4 5 6 7 8 9 10 # Remember that enemies may not ye…" at bounding box center [350, 80] width 146 height 154
click at [269, 8] on div at bounding box center [268, 7] width 8 height 9
type textarea "# Remember that enemies may not yet exist."
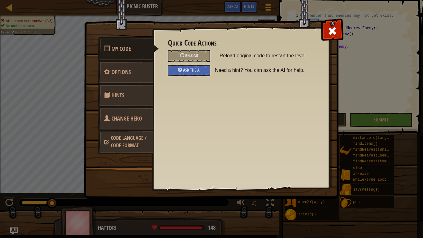
click at [199, 59] on div "Reload" at bounding box center [189, 55] width 42 height 11
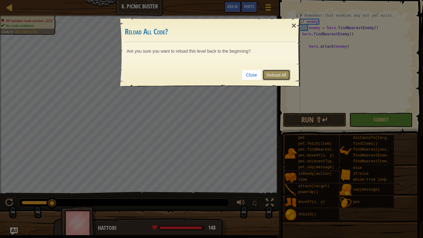
click at [283, 73] on link "Reload All" at bounding box center [277, 75] width 28 height 11
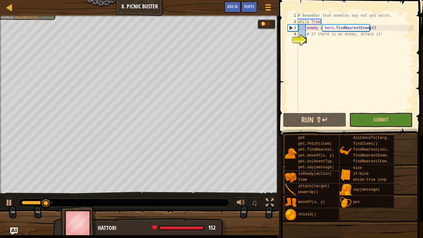
click at [323, 40] on div "# Remember that enemies may not yet exist. while True : enemy = hero . findNear…" at bounding box center [355, 68] width 117 height 112
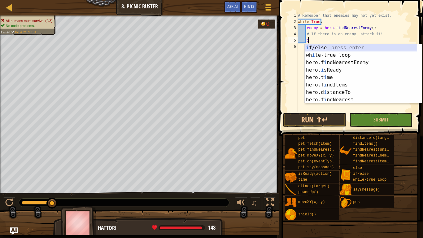
click at [328, 50] on div "i f/else press enter wh i le-true loop press enter hero.f i ndNearestEnemy pres…" at bounding box center [361, 81] width 112 height 74
type textarea "if enemy:"
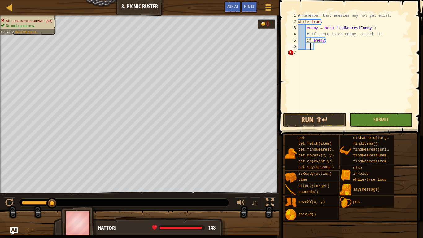
click at [310, 48] on div "# Remember that enemies may not yet exist. while True : enemy = hero . findNear…" at bounding box center [355, 68] width 117 height 112
type textarea "n"
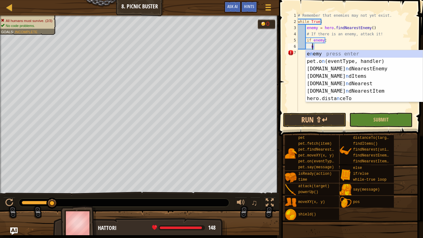
scroll to position [3, 1]
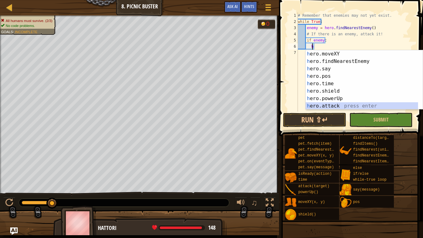
click at [341, 106] on div "h ero.moveXY press enter h ero.findNearestEnemy press enter h ero.say press ent…" at bounding box center [362, 87] width 112 height 74
type textarea "hero.attack(enemy)"
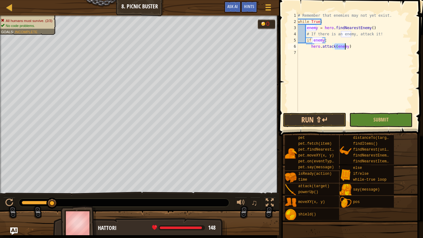
click at [321, 53] on div "# Remember that enemies may not yet exist. while True : enemy = hero . findNear…" at bounding box center [355, 68] width 117 height 112
click at [367, 120] on button "Submit" at bounding box center [381, 120] width 63 height 14
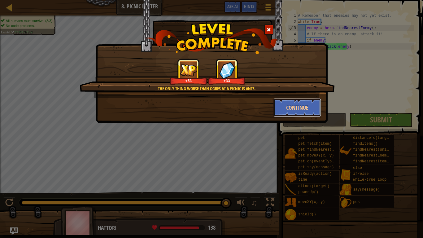
click at [287, 111] on button "Continue" at bounding box center [298, 107] width 48 height 19
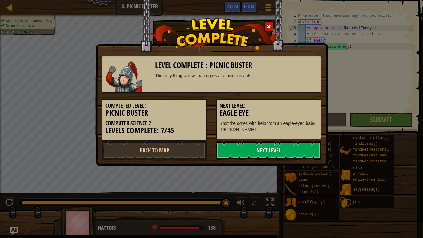
click at [245, 154] on link "Next Level" at bounding box center [268, 150] width 105 height 19
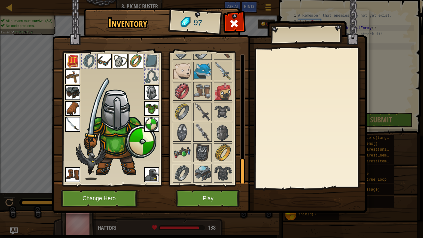
scroll to position [498, 0]
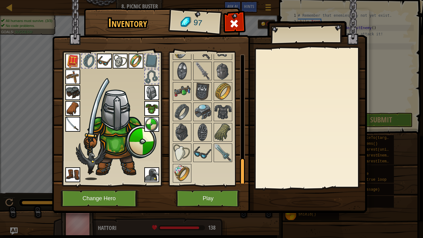
drag, startPoint x: 240, startPoint y: 77, endPoint x: 218, endPoint y: 200, distance: 124.8
click at [218, 190] on div "Inventory 97 Available Equip Equip Equip Equip Equip Equip Equip Equip Equip Eq…" at bounding box center [211, 111] width 315 height 205
click at [187, 159] on img at bounding box center [182, 152] width 17 height 17
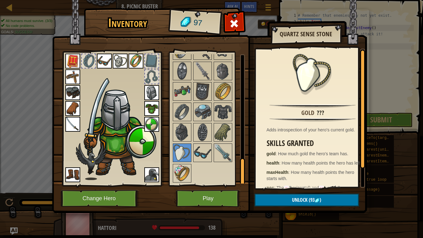
click at [187, 167] on img at bounding box center [182, 173] width 17 height 17
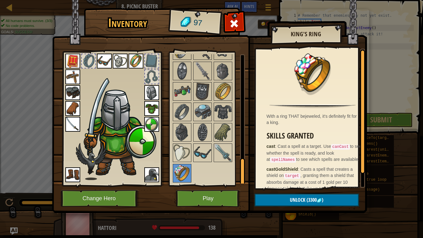
click at [200, 146] on img at bounding box center [202, 152] width 17 height 17
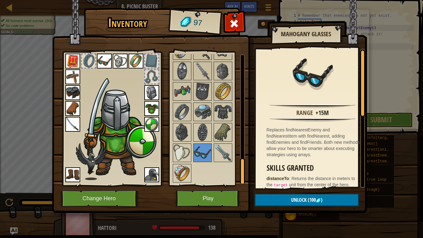
click at [223, 136] on img at bounding box center [222, 132] width 17 height 17
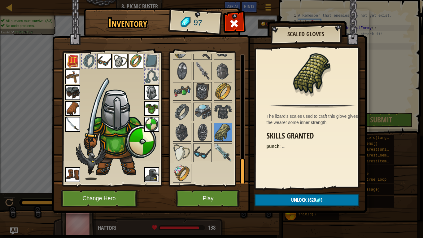
click at [205, 135] on img at bounding box center [202, 132] width 17 height 17
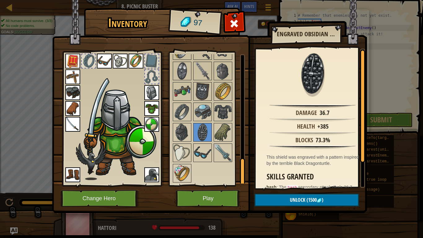
click at [218, 113] on img at bounding box center [222, 111] width 17 height 17
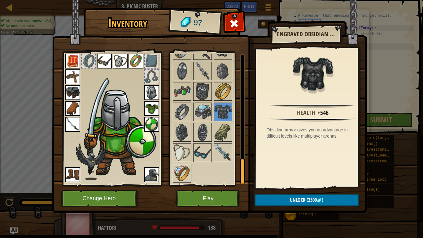
click at [199, 111] on img at bounding box center [202, 111] width 17 height 17
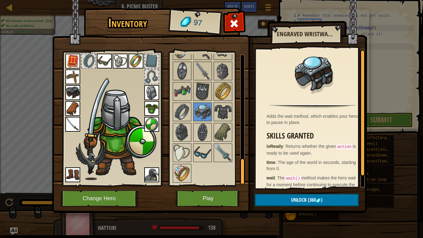
click at [201, 84] on img at bounding box center [202, 91] width 17 height 17
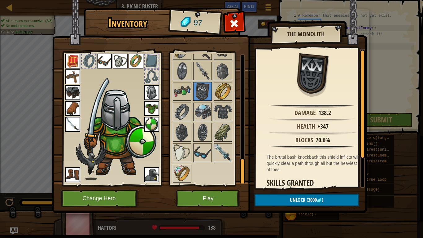
drag, startPoint x: 209, startPoint y: 88, endPoint x: 229, endPoint y: 200, distance: 113.6
click at [229, 190] on div "Inventory 97 Available Equip Equip Equip Equip Equip Equip Equip Equip Equip Eq…" at bounding box center [211, 111] width 315 height 205
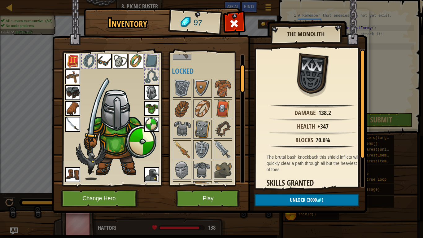
scroll to position [45, 0]
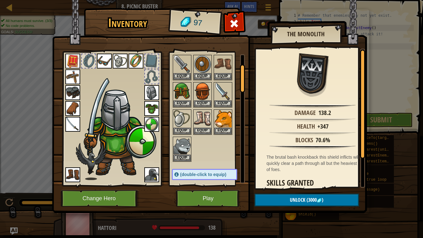
drag, startPoint x: 242, startPoint y: 167, endPoint x: 242, endPoint y: 63, distance: 104.1
click at [242, 64] on div at bounding box center [242, 78] width 5 height 28
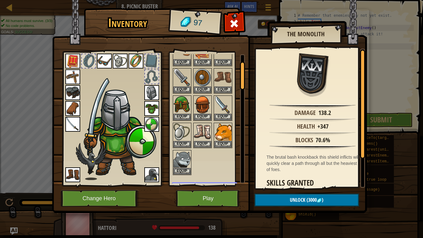
scroll to position [34, 0]
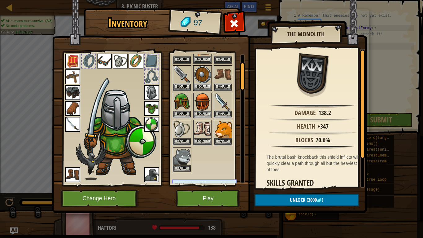
drag, startPoint x: 241, startPoint y: 72, endPoint x: 242, endPoint y: 78, distance: 6.3
click at [242, 78] on div at bounding box center [242, 76] width 5 height 28
click at [224, 127] on img at bounding box center [222, 129] width 17 height 17
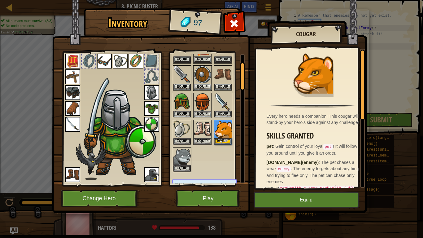
click at [186, 155] on img at bounding box center [182, 156] width 17 height 17
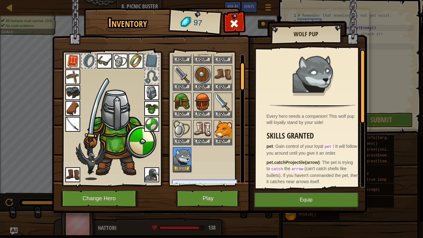
click at [160, 173] on div at bounding box center [112, 116] width 102 height 139
click at [154, 174] on img at bounding box center [151, 174] width 15 height 15
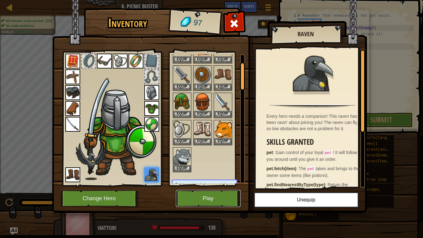
click at [211, 190] on button "Play" at bounding box center [208, 198] width 65 height 17
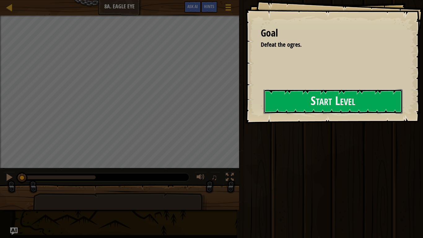
click at [284, 101] on button "Start Level" at bounding box center [333, 101] width 139 height 24
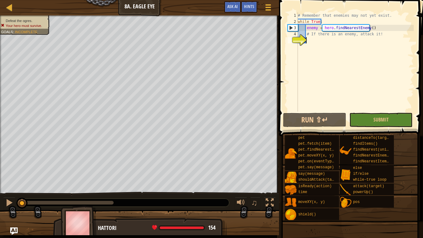
scroll to position [3, 0]
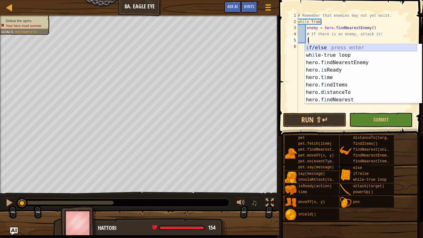
click at [327, 49] on div "i f/else press enter wh i le-true loop press enter hero.f i ndNearestEnemy pres…" at bounding box center [361, 81] width 112 height 74
type textarea "if enemy:"
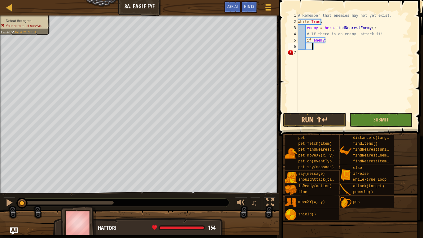
click at [313, 47] on div "# Remember that enemies may not yet exist. while True : enemy = hero . findNear…" at bounding box center [355, 68] width 117 height 112
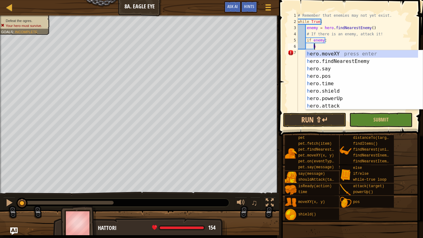
scroll to position [3, 1]
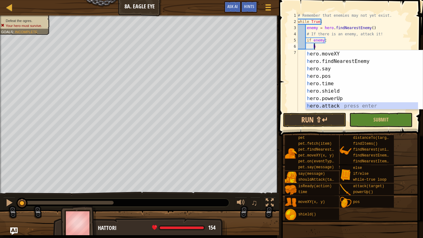
click at [330, 107] on div "h ero.moveXY press enter h ero.findNearestEnemy press enter h ero.say press ent…" at bounding box center [362, 87] width 112 height 74
type textarea "hero.attack(enemy)"
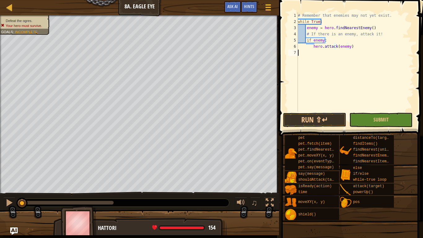
click at [339, 80] on div "# Remember that enemies may not yet exist. while True : enemy = hero . findNear…" at bounding box center [355, 68] width 117 height 112
click at [361, 118] on button "Submit" at bounding box center [381, 120] width 63 height 14
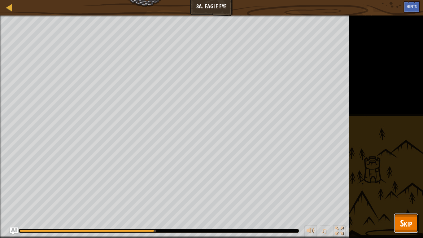
click at [401, 190] on span "Skip" at bounding box center [406, 223] width 12 height 13
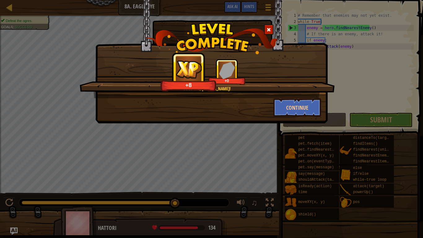
click at [371, 123] on div "Good eye, [PERSON_NAME]! +8 +0 Continue" at bounding box center [211, 119] width 423 height 238
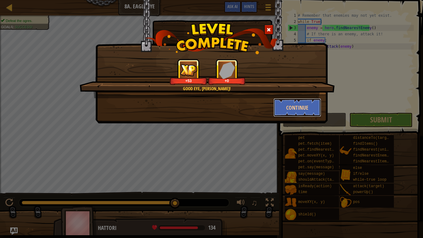
click at [300, 111] on button "Continue" at bounding box center [298, 107] width 48 height 19
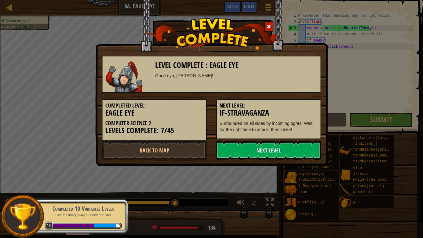
click at [285, 148] on link "Next Level" at bounding box center [268, 150] width 105 height 19
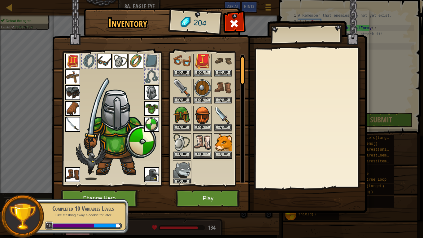
scroll to position [2, 0]
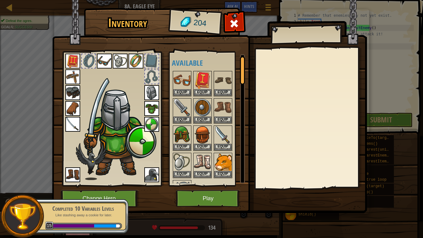
drag, startPoint x: 242, startPoint y: 71, endPoint x: 230, endPoint y: 69, distance: 11.9
click at [230, 69] on div "Available Equip Equip Equip Equip Equip Equip Equip Equip Equip Equip Equip Equ…" at bounding box center [208, 118] width 73 height 129
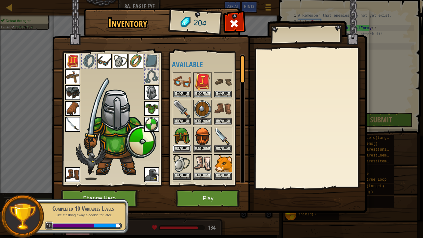
click at [181, 149] on button "Equip" at bounding box center [182, 148] width 17 height 7
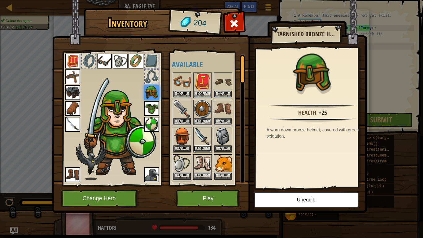
click at [201, 148] on button "Equip" at bounding box center [202, 148] width 17 height 7
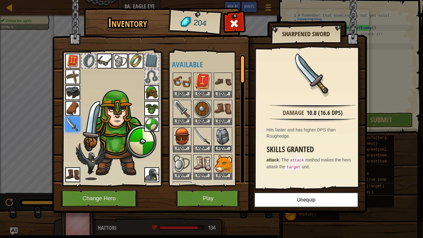
click at [221, 145] on button "Equip" at bounding box center [222, 148] width 17 height 7
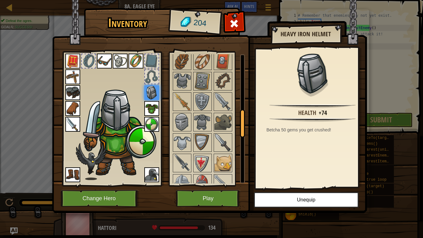
drag, startPoint x: 241, startPoint y: 73, endPoint x: 235, endPoint y: 125, distance: 52.5
click at [235, 125] on div "Available Equip Equip Equip Equip Equip Equip Equip Equip Equip Equip Equip Equ…" at bounding box center [208, 118] width 73 height 129
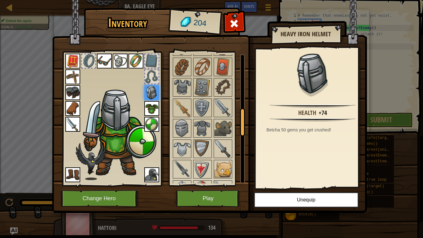
click at [166, 85] on img at bounding box center [209, 100] width 315 height 225
click at [183, 85] on img at bounding box center [182, 87] width 17 height 17
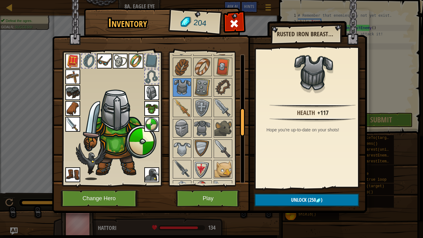
click at [199, 128] on img at bounding box center [202, 128] width 17 height 17
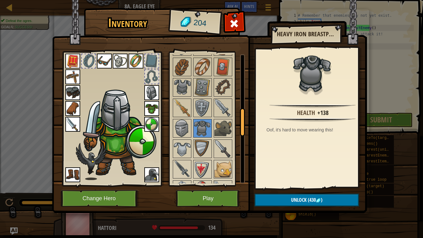
click at [184, 152] on img at bounding box center [182, 148] width 17 height 17
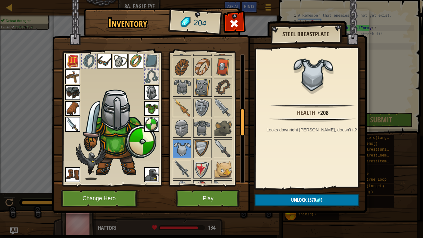
click at [183, 77] on div at bounding box center [211, 230] width 78 height 389
click at [183, 86] on img at bounding box center [182, 87] width 17 height 17
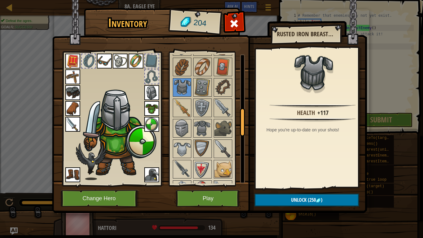
click at [236, 23] on span at bounding box center [234, 24] width 10 height 10
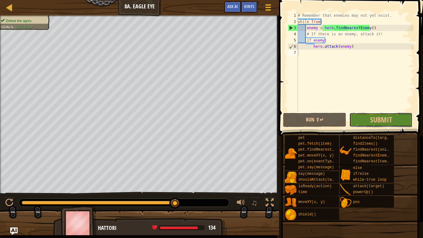
click at [369, 118] on button "Submit" at bounding box center [381, 120] width 63 height 14
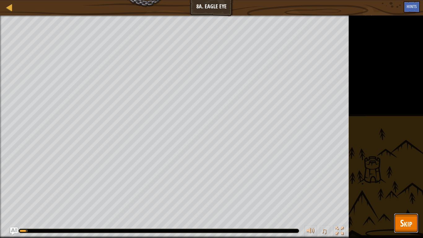
click at [401, 190] on span "Skip" at bounding box center [406, 223] width 12 height 13
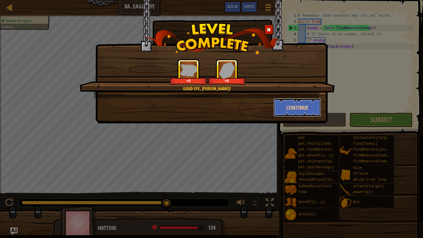
click at [304, 102] on button "Continue" at bounding box center [298, 107] width 48 height 19
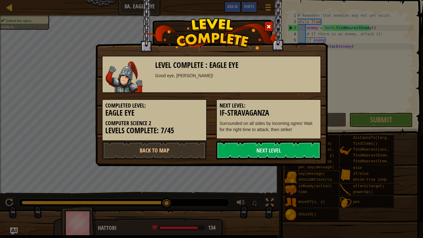
click at [275, 148] on link "Next Level" at bounding box center [268, 150] width 105 height 19
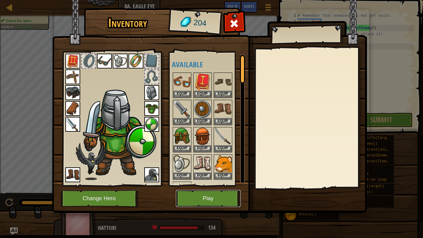
click at [214, 190] on button "Play" at bounding box center [208, 198] width 65 height 17
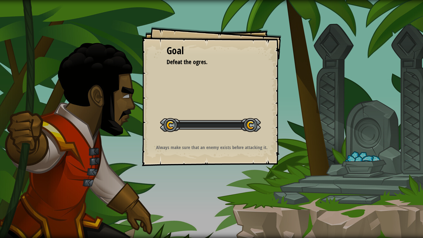
click at [214, 190] on div "Goal Defeat the ogres. Start Level Error loading from server. Try refreshing th…" at bounding box center [211, 119] width 423 height 238
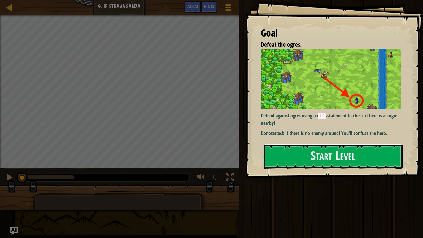
click at [297, 152] on button "Start Level" at bounding box center [333, 156] width 139 height 24
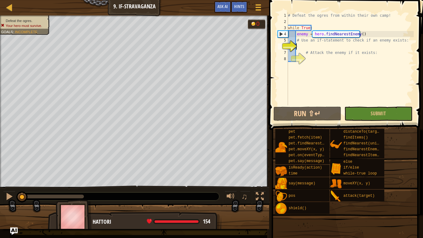
click at [305, 51] on div "# Defeat the ogres from within their own camp! while True : enemy = hero . find…" at bounding box center [350, 64] width 127 height 105
type textarea "# Attack the enemy if it exists:"
click at [314, 45] on div "# Defeat the ogres from within their own camp! while True : enemy = hero . find…" at bounding box center [350, 64] width 127 height 105
click at [321, 59] on div "# Defeat the ogres from within their own camp! while True : enemy = hero . find…" at bounding box center [350, 64] width 127 height 105
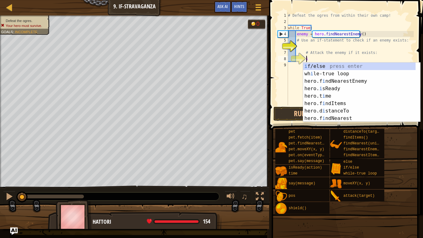
scroll to position [3, 1]
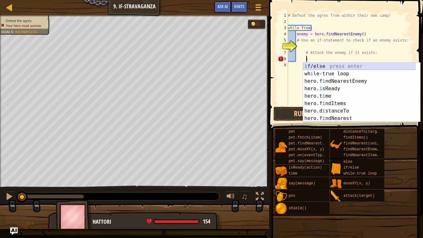
click at [320, 65] on div "i f/else press enter wh i le-true loop press enter hero.f i ndNearestEnemy pres…" at bounding box center [359, 100] width 112 height 74
type textarea "if enemy:"
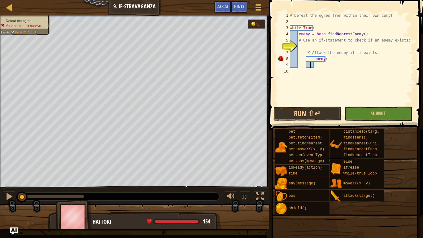
click at [311, 64] on div "# Defeat the ogres from within their own camp! while True : enemy = hero . find…" at bounding box center [351, 64] width 125 height 105
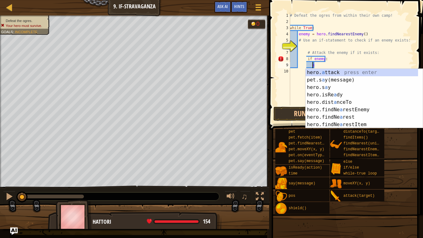
scroll to position [3, 2]
click at [332, 72] on div "hero. a ttack press enter pet.s a y(message) press enter hero.s a y press enter…" at bounding box center [362, 106] width 112 height 74
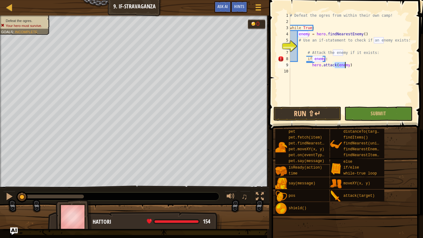
type textarea "hero.attack(enemy)"
click at [360, 118] on button "Submit" at bounding box center [379, 114] width 68 height 14
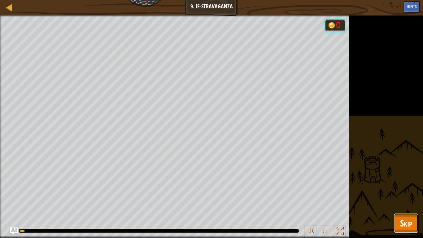
click at [401, 190] on span "Skip" at bounding box center [406, 223] width 12 height 13
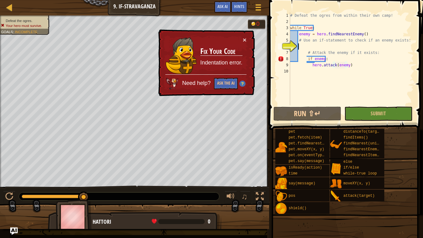
click at [306, 47] on div "# Defeat the ogres from within their own camp! while True : enemy = hero . find…" at bounding box center [351, 64] width 125 height 105
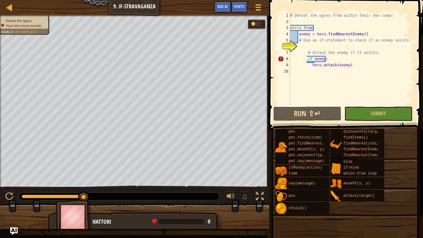
scroll to position [3, 0]
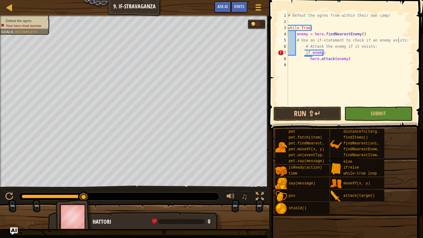
click at [373, 124] on span at bounding box center [346, 213] width 150 height 183
click at [373, 118] on button "Submit" at bounding box center [379, 114] width 68 height 14
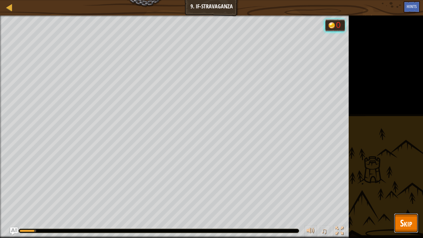
click at [401, 190] on span "Skip" at bounding box center [406, 223] width 12 height 13
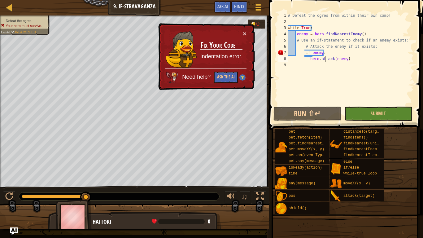
click at [325, 58] on div "# Defeat the ogres from within their own camp! while True : enemy = hero . find…" at bounding box center [350, 64] width 127 height 105
click at [301, 58] on div "# Defeat the ogres from within their own camp! while True : enemy = hero . find…" at bounding box center [350, 64] width 127 height 105
click at [296, 56] on div "# Defeat the ogres from within their own camp! while True : enemy = hero . find…" at bounding box center [350, 64] width 127 height 105
click at [298, 55] on div "# Defeat the ogres from within their own camp! while True : enemy = hero . find…" at bounding box center [350, 64] width 127 height 105
click at [303, 53] on div "# Defeat the ogres from within their own camp! while True : enemy = hero . find…" at bounding box center [350, 64] width 127 height 105
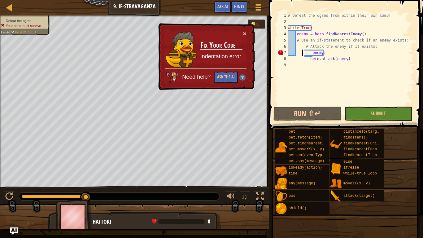
scroll to position [3, 1]
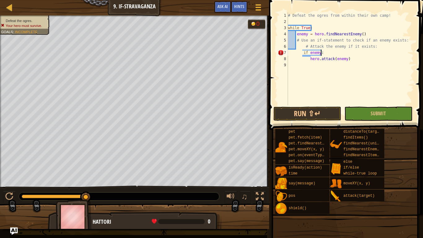
click at [321, 53] on div "# Defeat the ogres from within their own camp! while True : enemy = hero . find…" at bounding box center [350, 64] width 127 height 105
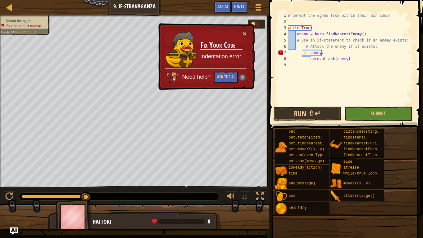
click at [300, 53] on div "# Defeat the ogres from within their own camp! while True : enemy = hero . find…" at bounding box center [350, 64] width 127 height 105
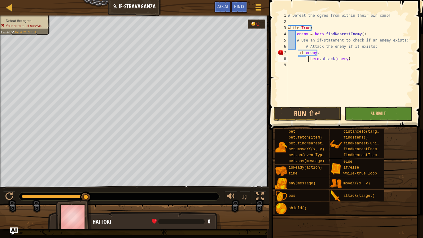
click at [310, 60] on div "# Defeat the ogres from within their own camp! while True : enemy = hero . find…" at bounding box center [350, 64] width 127 height 105
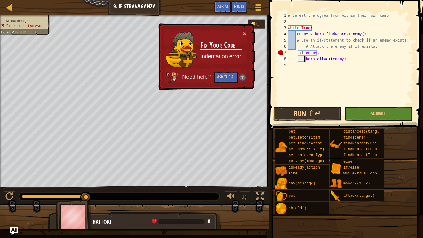
click at [295, 54] on div "# Defeat the ogres from within their own camp! while True : enemy = hero . find…" at bounding box center [350, 64] width 127 height 105
click at [297, 52] on div "# Defeat the ogres from within their own camp! while True : enemy = hero . find…" at bounding box center [350, 64] width 127 height 105
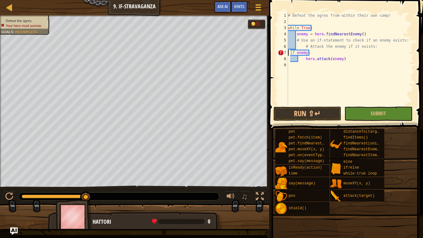
click at [376, 47] on div "# Defeat the ogres from within their own camp! while True : enemy = hero . find…" at bounding box center [350, 64] width 127 height 105
type textarea "# Attack the enemy if it exists:"
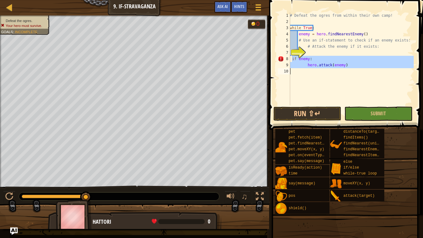
drag, startPoint x: 293, startPoint y: 59, endPoint x: 330, endPoint y: 74, distance: 40.1
click at [330, 74] on div "# Defeat the ogres from within their own camp! while True : enemy = hero . find…" at bounding box center [351, 64] width 125 height 105
type textarea "if enemy:"
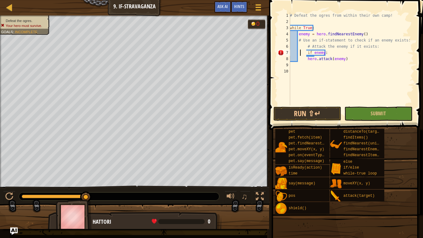
click at [300, 51] on div "# Defeat the ogres from within their own camp! while True : enemy = hero . find…" at bounding box center [351, 64] width 125 height 105
click at [305, 52] on div "# Defeat the ogres from within their own camp! while True : enemy = hero . find…" at bounding box center [351, 64] width 125 height 105
click at [364, 118] on button "Submit" at bounding box center [379, 114] width 68 height 14
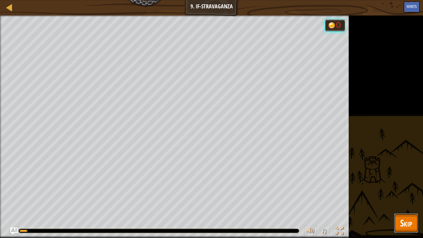
click at [401, 190] on button "Skip" at bounding box center [406, 223] width 24 height 20
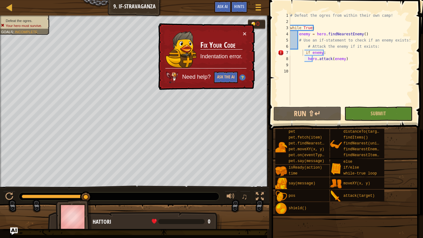
click at [304, 54] on div "# Defeat the ogres from within their own camp! while True : enemy = hero . find…" at bounding box center [351, 64] width 125 height 105
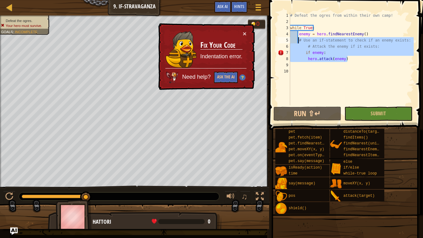
drag, startPoint x: 352, startPoint y: 60, endPoint x: 298, endPoint y: 41, distance: 56.6
click at [298, 41] on div "# Defeat the ogres from within their own camp! while True : enemy = hero . find…" at bounding box center [351, 64] width 125 height 105
type textarea "# Use an if-statement to check if an enemy exists: # Attack the enemy if it exi…"
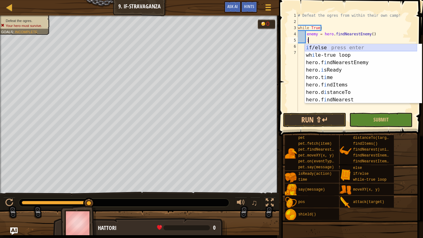
click at [317, 47] on div "i f/else press enter wh i le-true loop press enter hero.f i ndNearestEnemy pres…" at bounding box center [361, 81] width 112 height 74
type textarea "if enemy:"
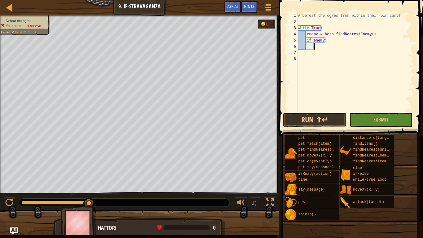
click at [314, 47] on div "# Defeat the ogres from within their own camp! while True : enemy = hero . find…" at bounding box center [355, 68] width 117 height 112
click at [311, 47] on div "# Defeat the ogres from within their own camp! while True : enemy = hero . find…" at bounding box center [355, 68] width 117 height 112
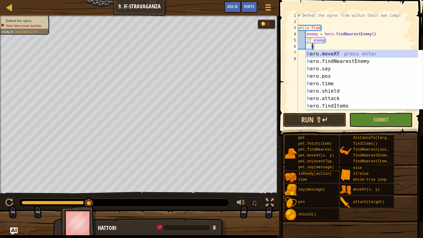
scroll to position [3, 1]
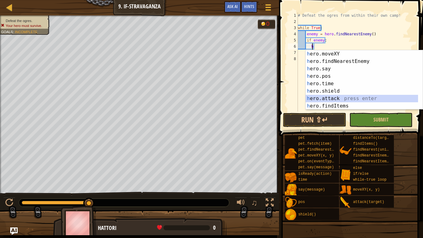
click at [338, 98] on div "h ero.moveXY press enter h ero.findNearestEnemy press enter h ero.say press ent…" at bounding box center [362, 87] width 112 height 74
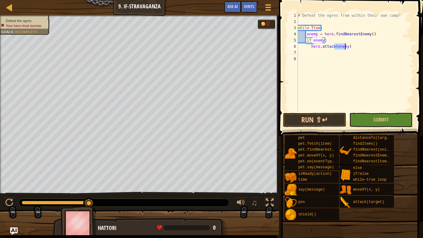
type textarea "hero.attack(enemy)"
click at [372, 118] on button "Submit" at bounding box center [381, 120] width 63 height 14
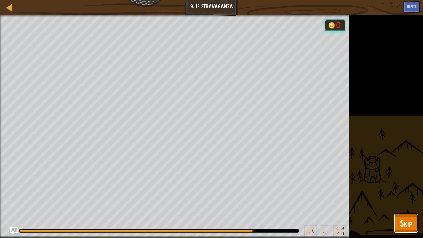
click at [401, 190] on span "Skip" at bounding box center [406, 223] width 12 height 13
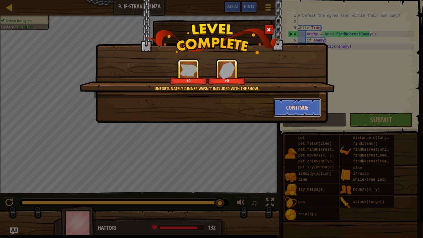
click at [289, 107] on button "Continue" at bounding box center [298, 107] width 48 height 19
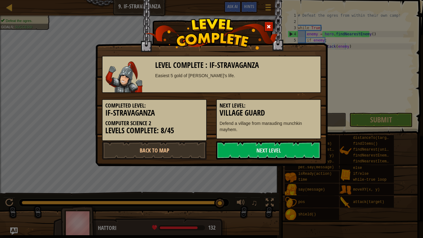
click at [277, 156] on link "Next Level" at bounding box center [268, 150] width 105 height 19
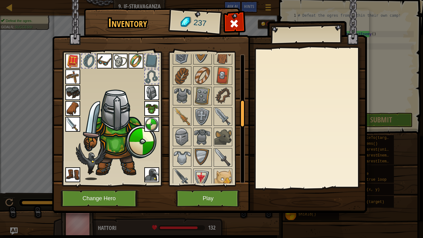
drag, startPoint x: 243, startPoint y: 67, endPoint x: 243, endPoint y: 109, distance: 42.8
click at [243, 109] on div at bounding box center [242, 114] width 5 height 28
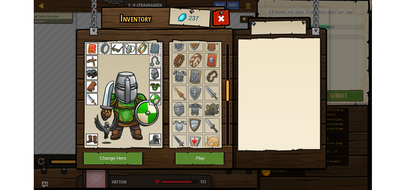
scroll to position [216, 0]
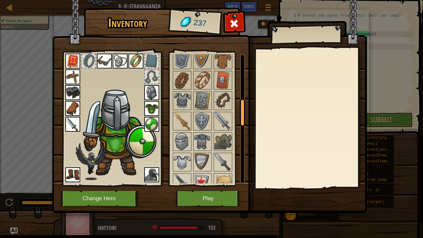
click at [175, 105] on img at bounding box center [182, 100] width 17 height 17
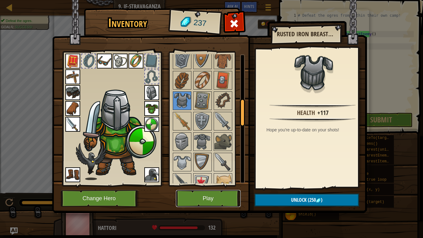
click at [208, 190] on button "Play" at bounding box center [208, 198] width 65 height 17
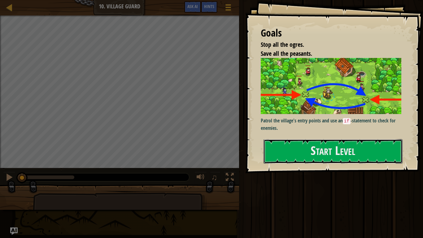
drag, startPoint x: 214, startPoint y: 200, endPoint x: 372, endPoint y: 154, distance: 164.8
click at [372, 154] on button "Start Level" at bounding box center [333, 151] width 139 height 24
